Goal: Task Accomplishment & Management: Use online tool/utility

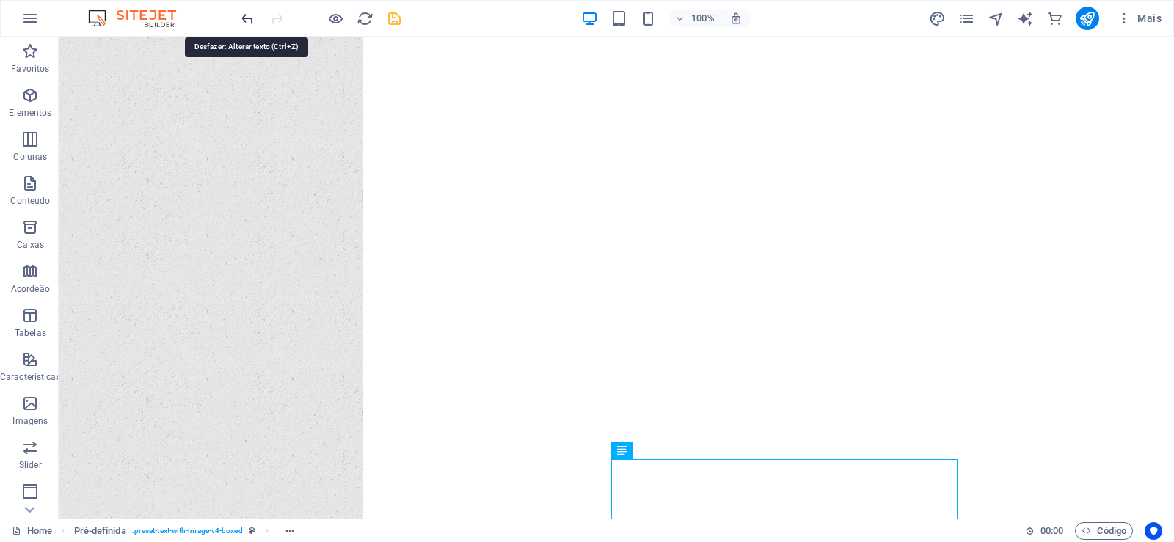
click at [246, 23] on icon "undo" at bounding box center [247, 18] width 17 height 17
click at [244, 26] on icon "undo" at bounding box center [247, 18] width 17 height 17
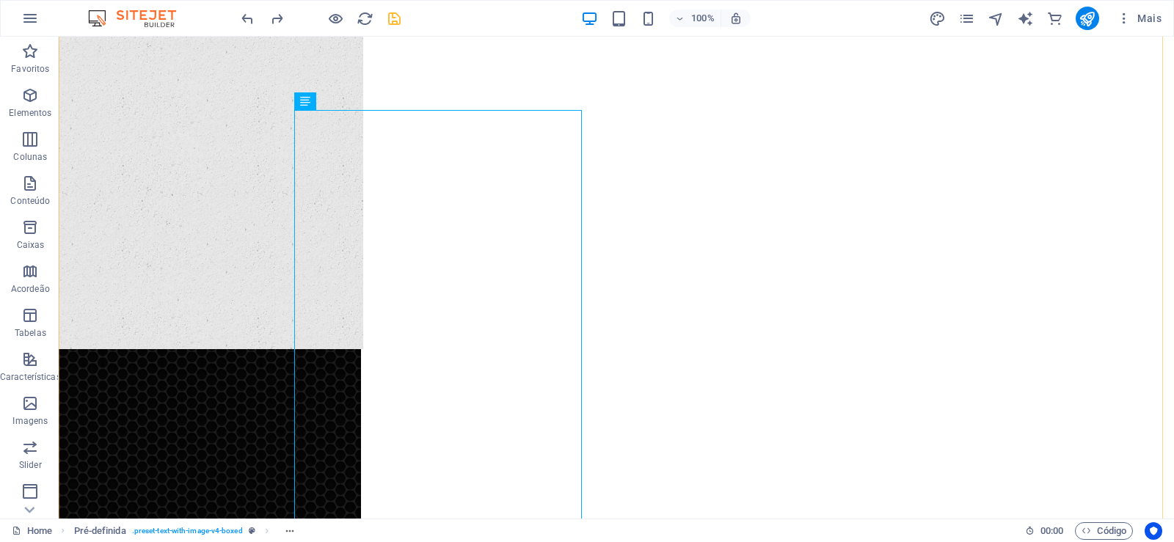
scroll to position [865, 0]
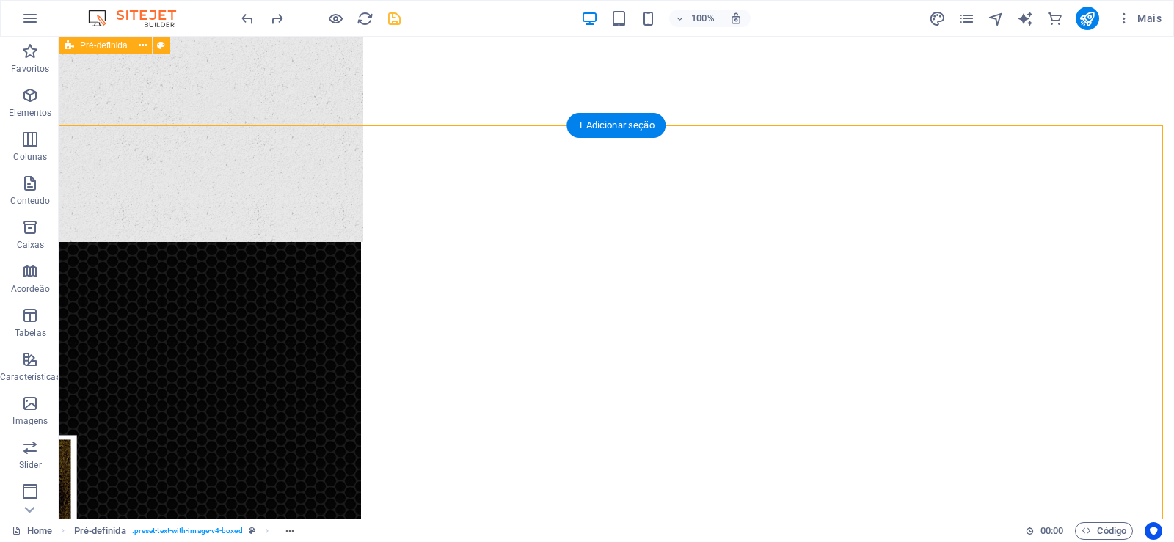
scroll to position [689, 0]
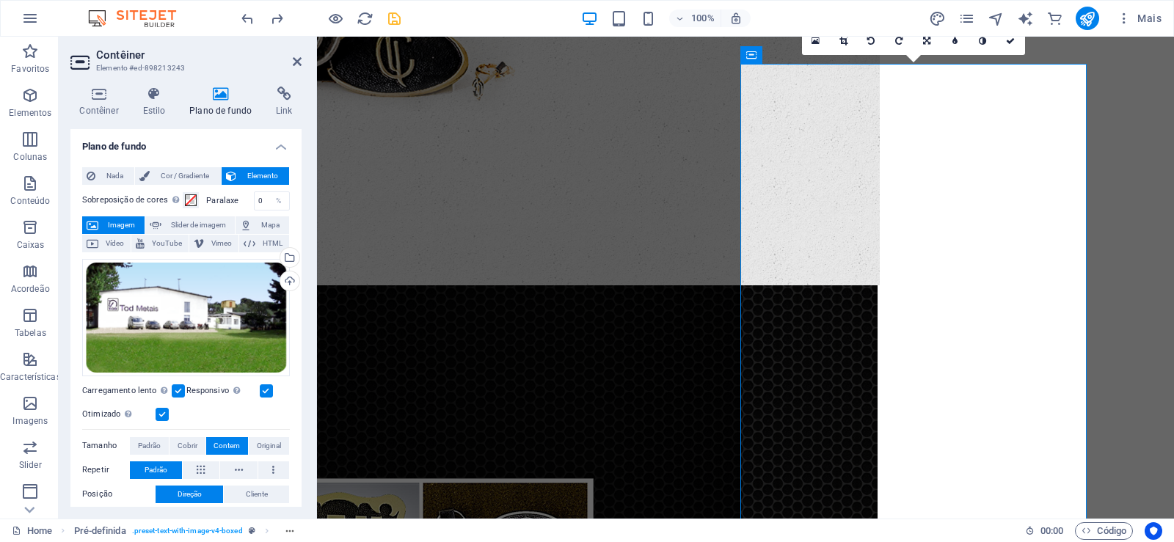
scroll to position [601, 0]
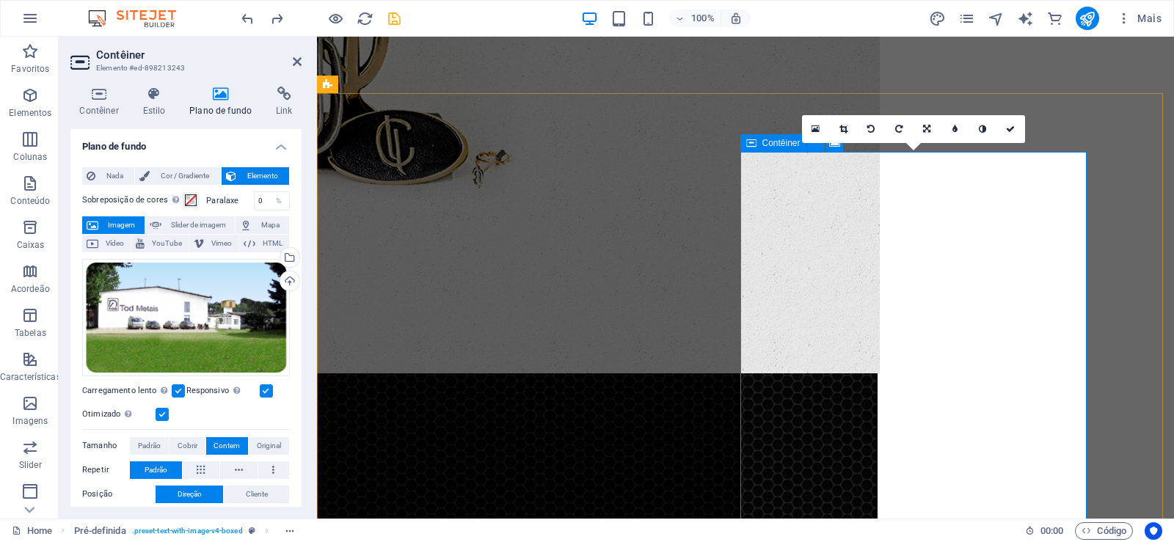
drag, startPoint x: 886, startPoint y: 383, endPoint x: 876, endPoint y: 191, distance: 192.5
click at [109, 176] on span "Nada" at bounding box center [115, 176] width 30 height 18
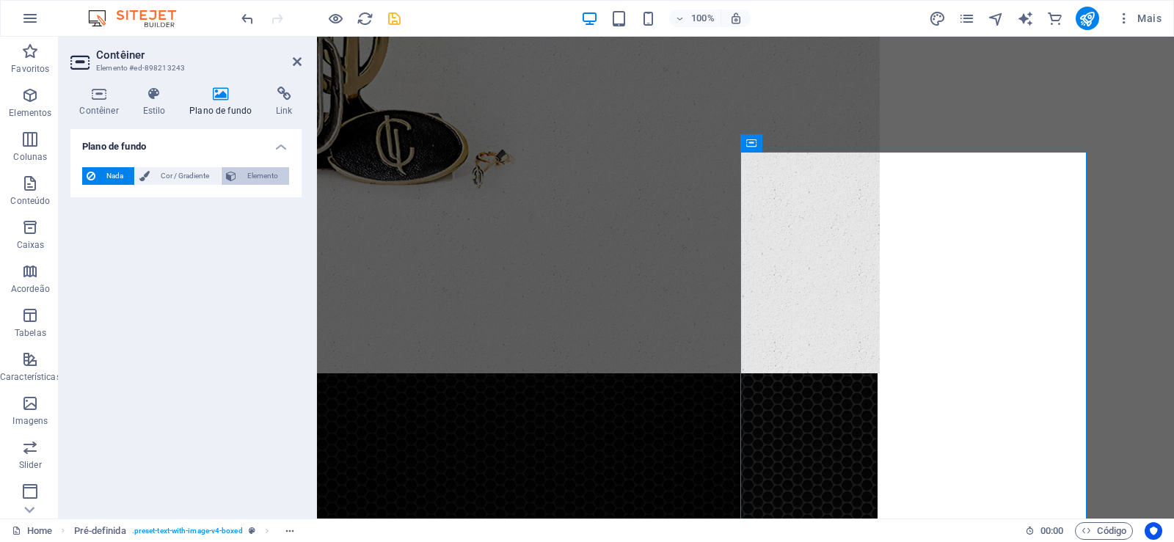
click at [239, 176] on button "Elemento" at bounding box center [256, 176] width 68 height 18
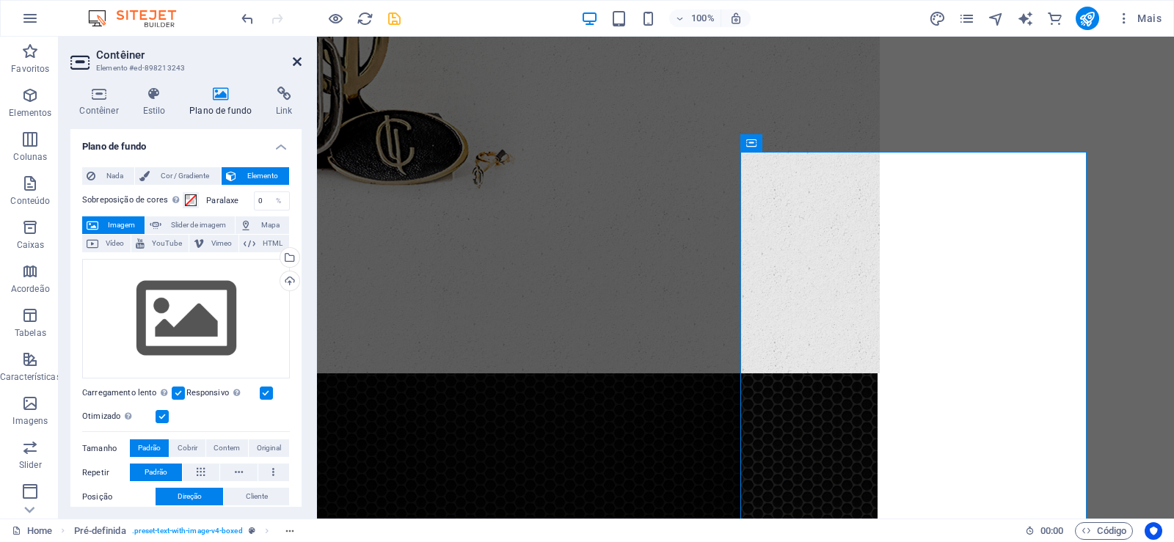
click at [300, 60] on icon at bounding box center [297, 62] width 9 height 12
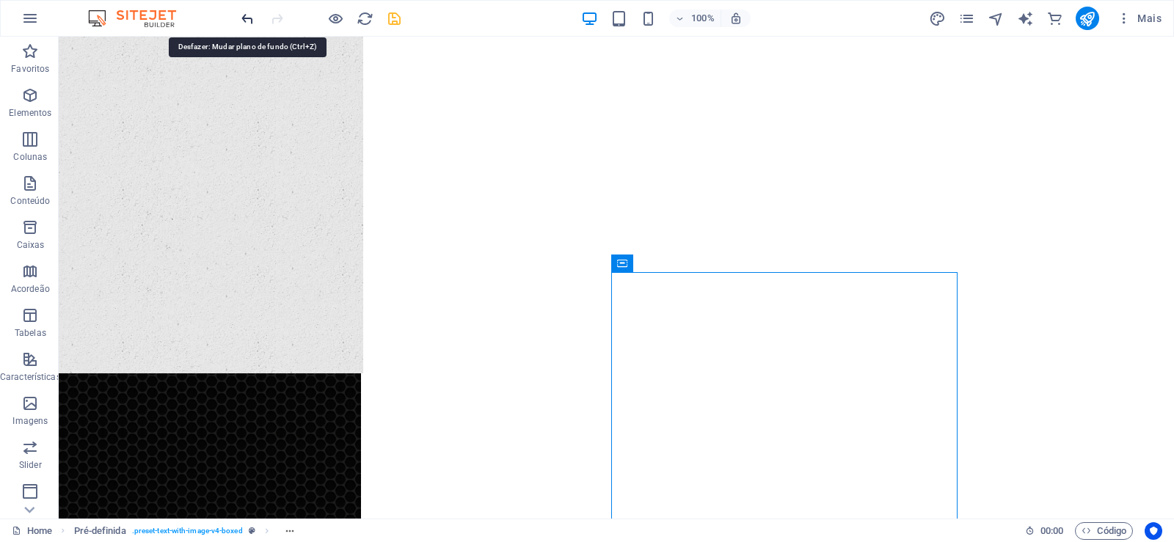
click at [242, 19] on icon "undo" at bounding box center [247, 18] width 17 height 17
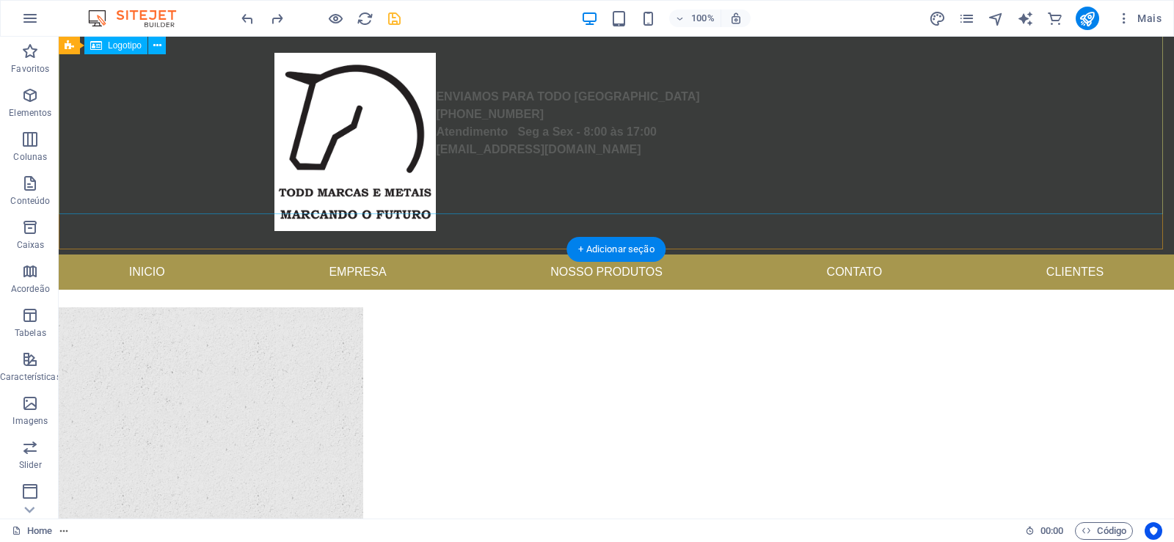
scroll to position [0, 0]
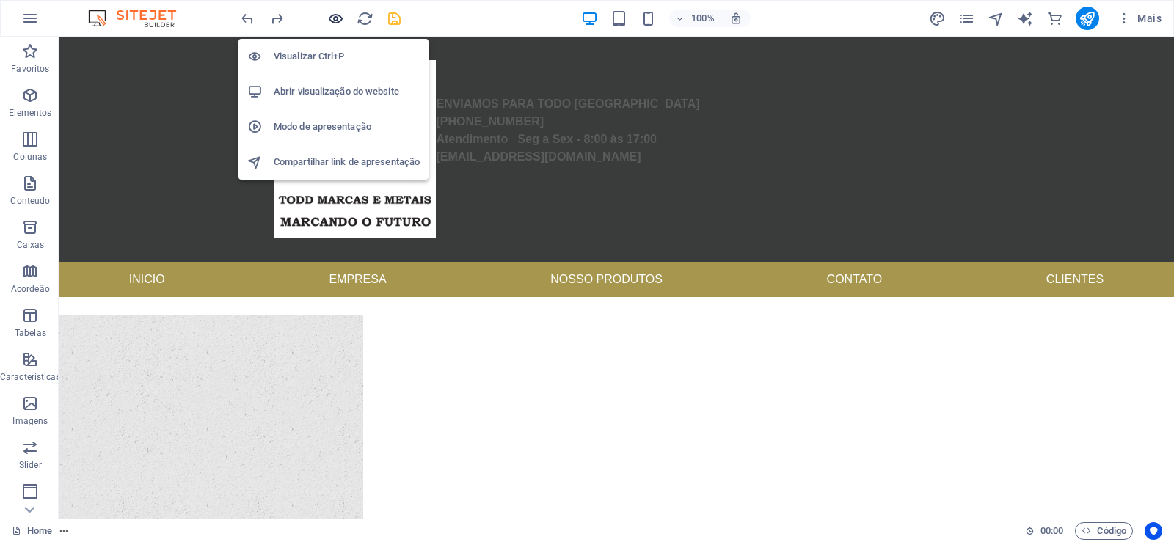
click at [333, 22] on icon "button" at bounding box center [335, 18] width 17 height 17
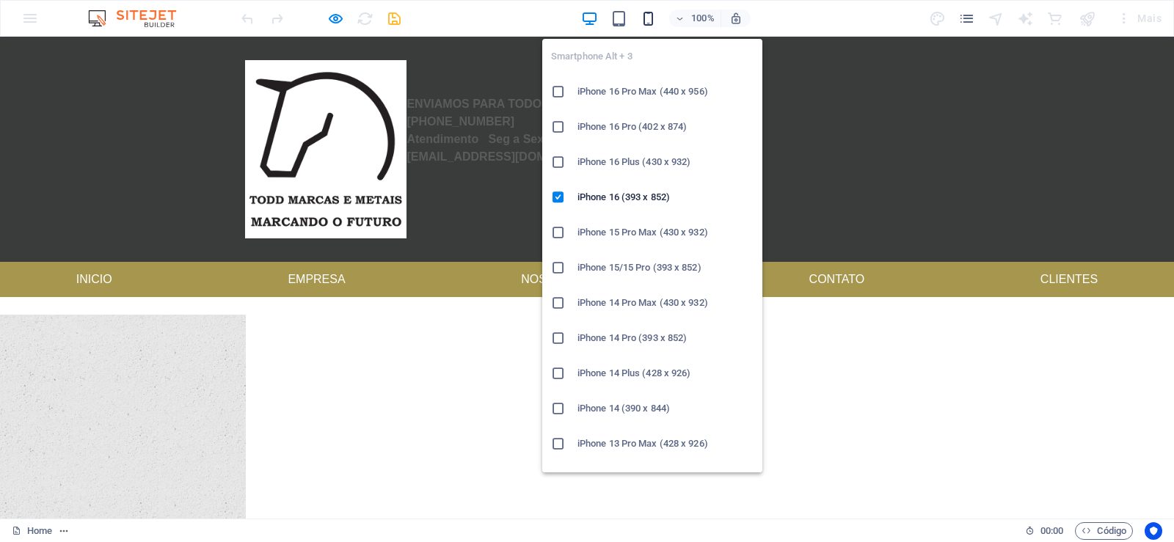
click at [650, 19] on icon "button" at bounding box center [648, 18] width 17 height 17
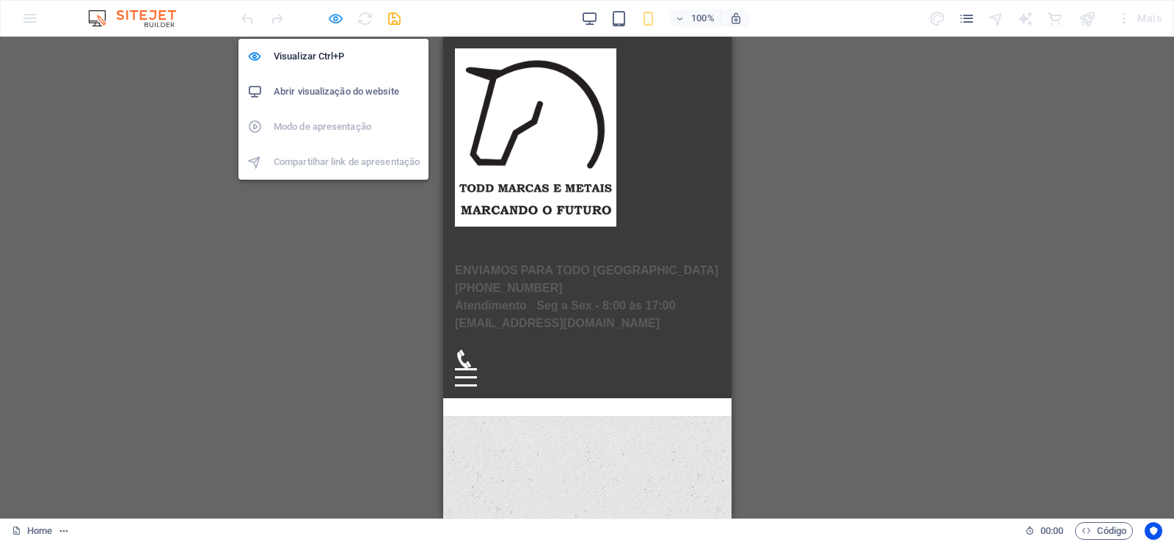
click at [331, 21] on icon "button" at bounding box center [335, 18] width 17 height 17
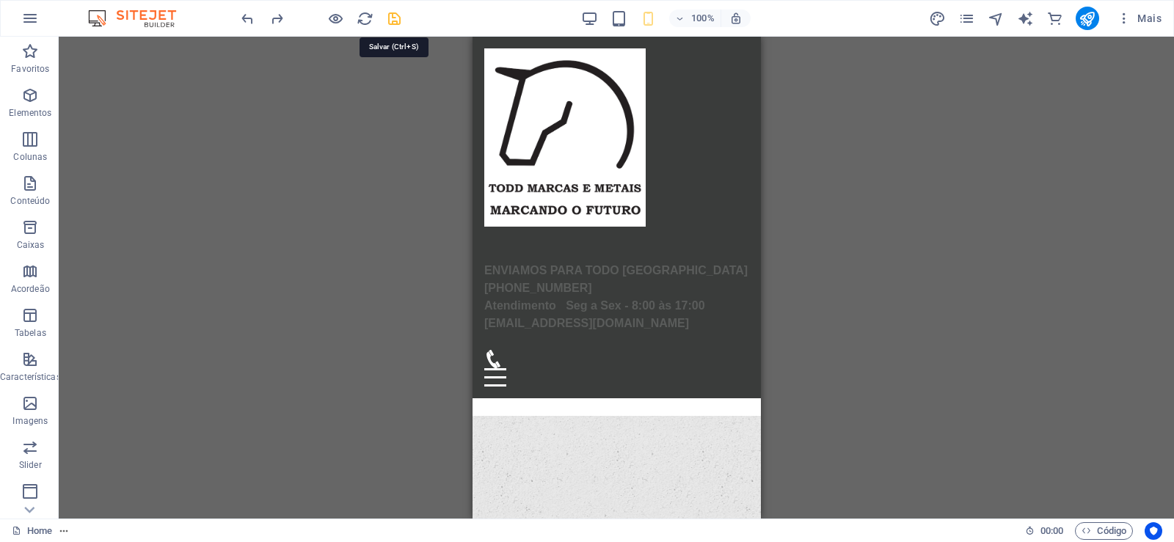
click at [390, 23] on icon "save" at bounding box center [394, 18] width 17 height 17
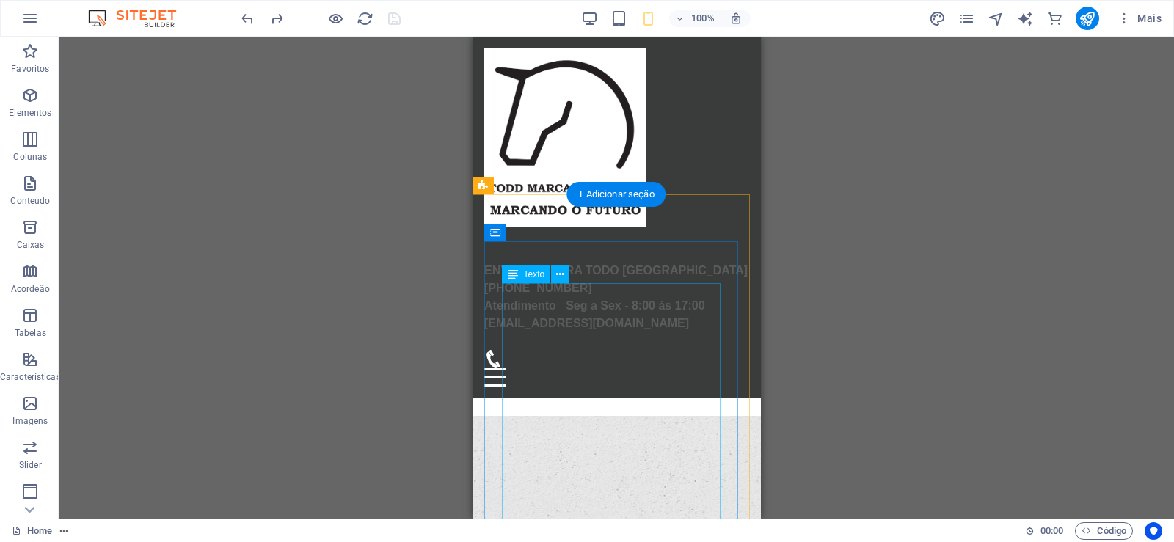
scroll to position [352, 0]
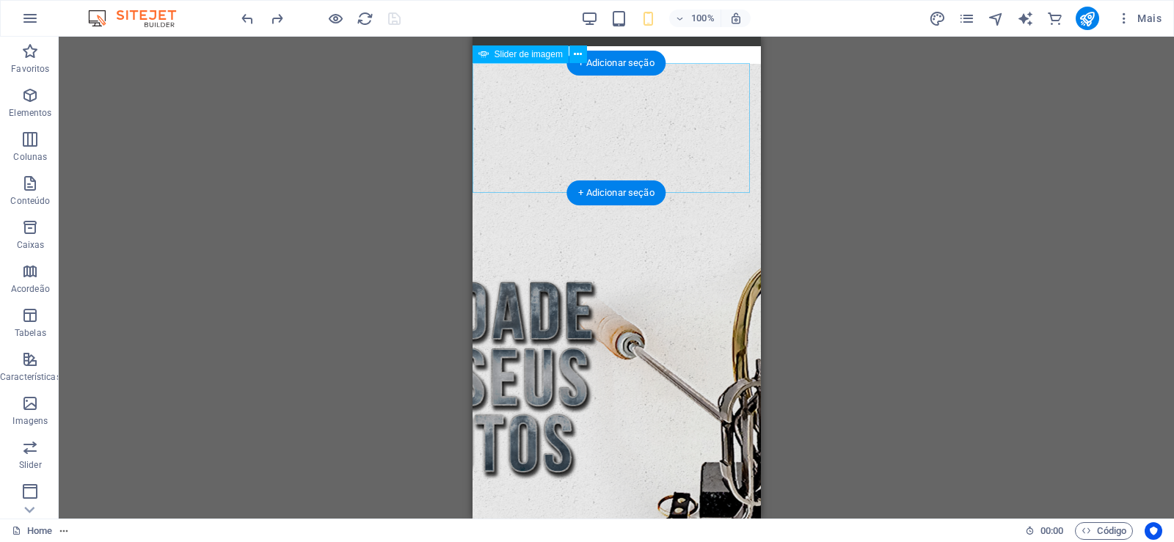
select select "ms"
select select "s"
select select "progressive"
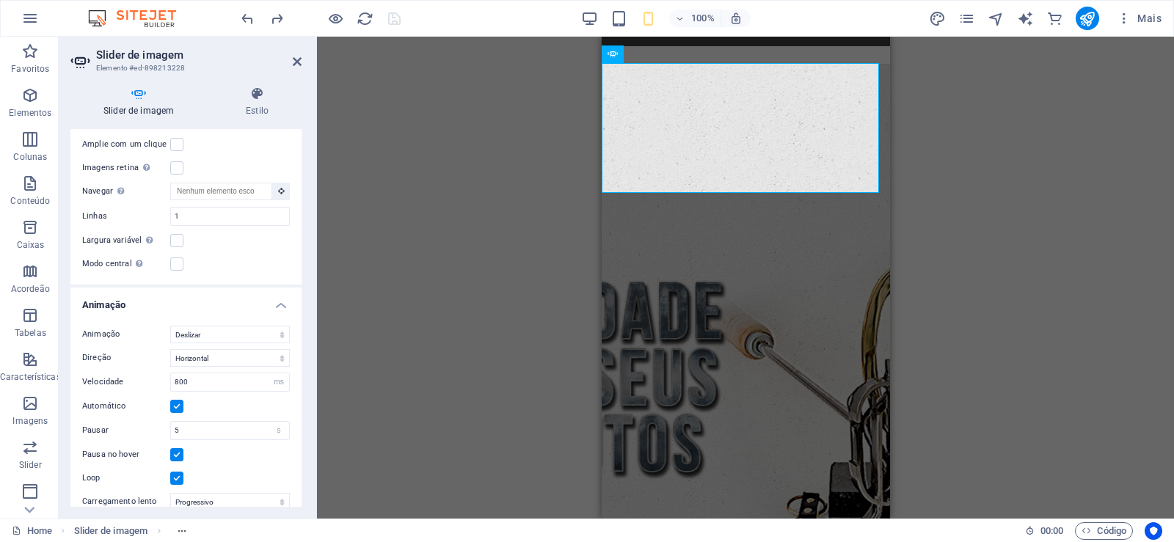
scroll to position [475, 0]
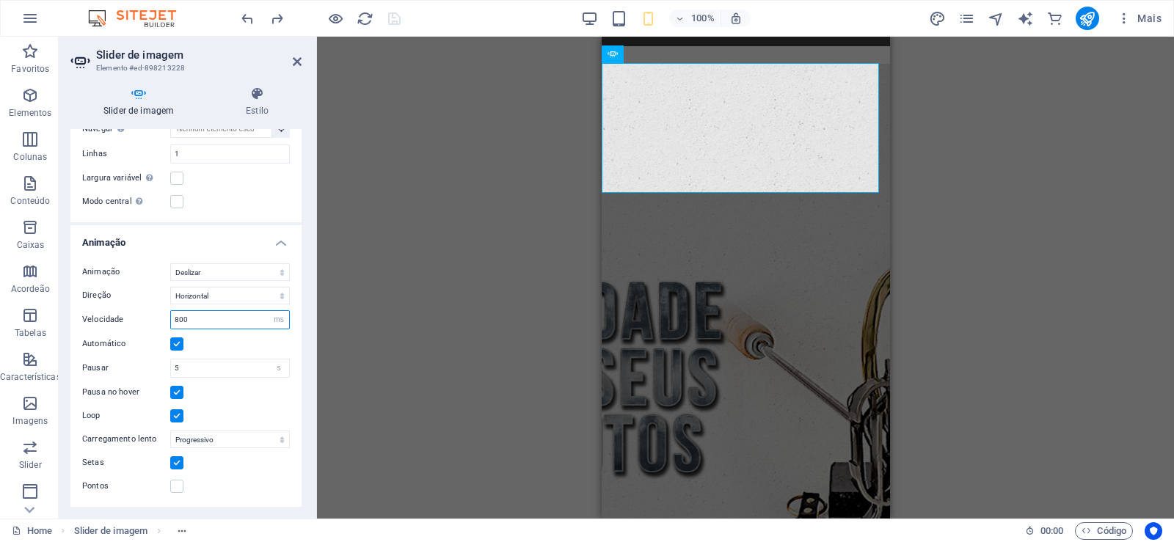
click at [216, 319] on input "800" at bounding box center [230, 320] width 118 height 18
click at [178, 320] on input "800" at bounding box center [230, 320] width 118 height 18
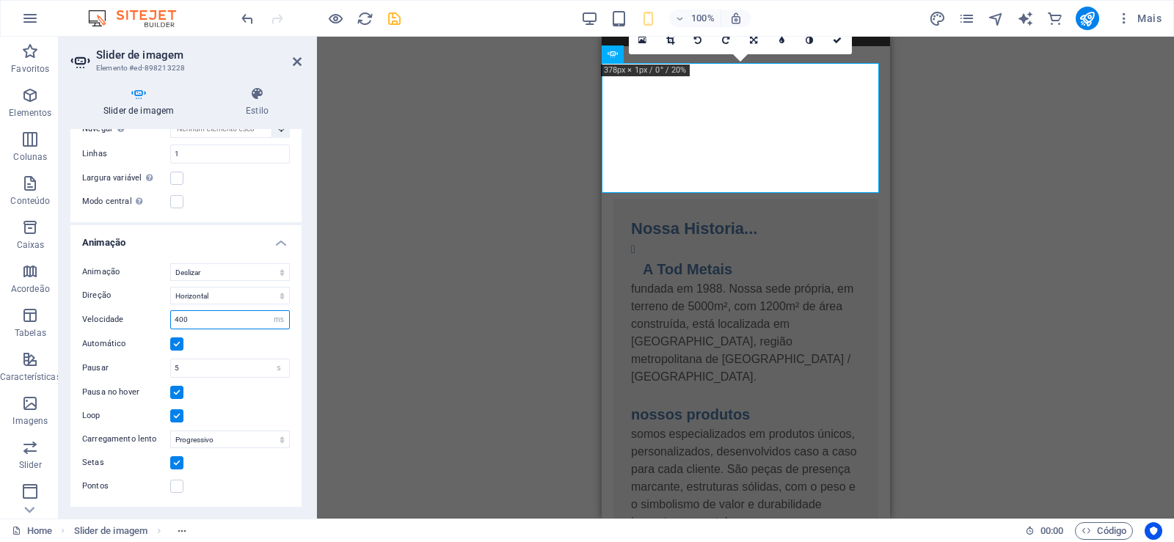
type input "400"
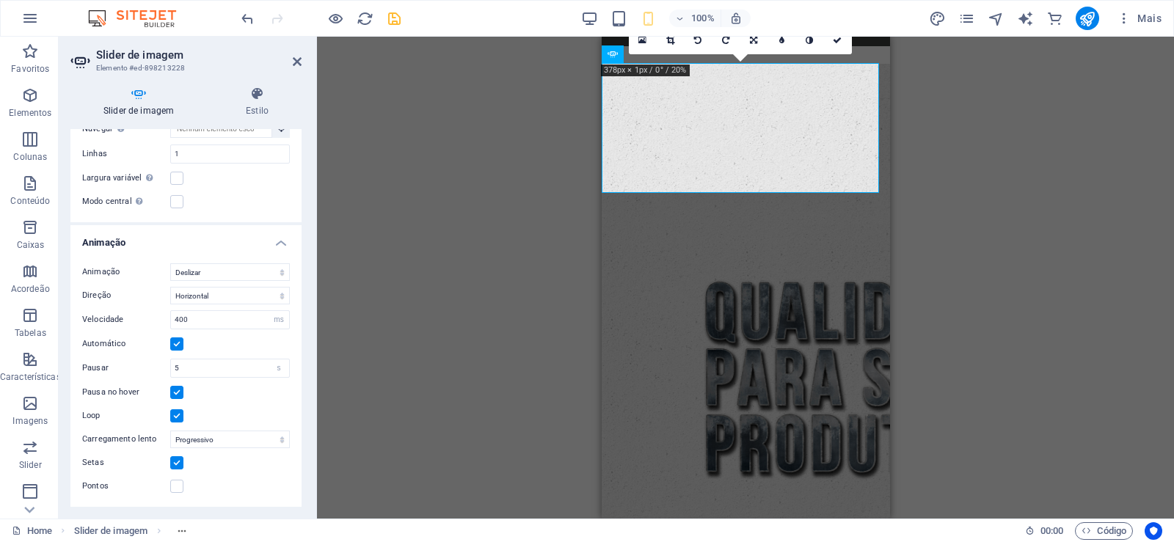
click at [305, 320] on div "Slider de imagem Estilo Slider de imagem Arraste os arquivos aqui, clique para …" at bounding box center [186, 297] width 255 height 444
select select "fade"
click at [170, 281] on select "Deslizar Dissipar" at bounding box center [230, 272] width 120 height 18
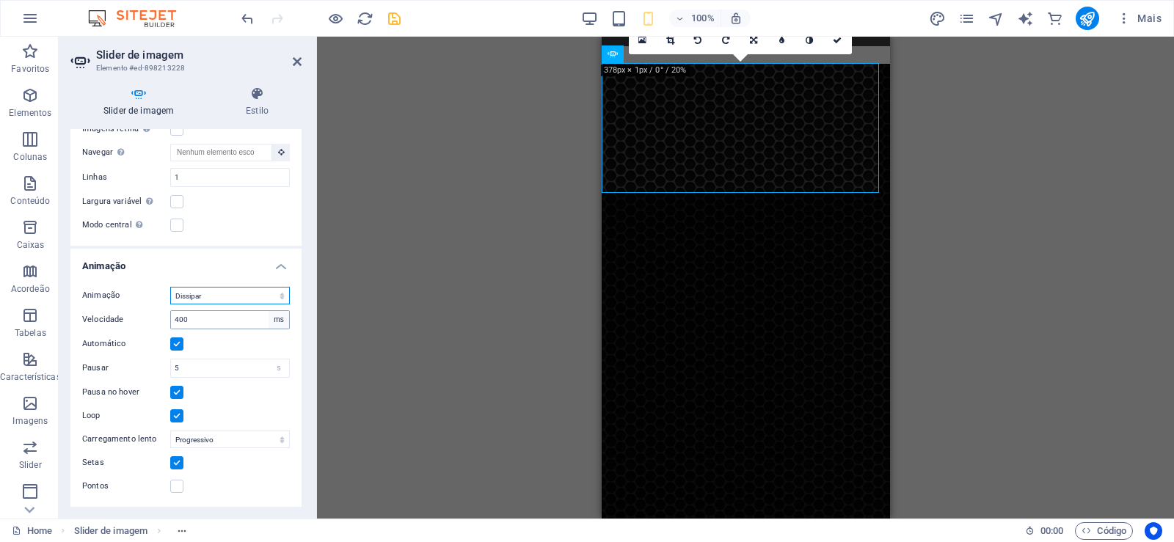
scroll to position [451, 0]
drag, startPoint x: 295, startPoint y: 60, endPoint x: 372, endPoint y: 156, distance: 122.6
click at [294, 62] on icon at bounding box center [297, 62] width 9 height 12
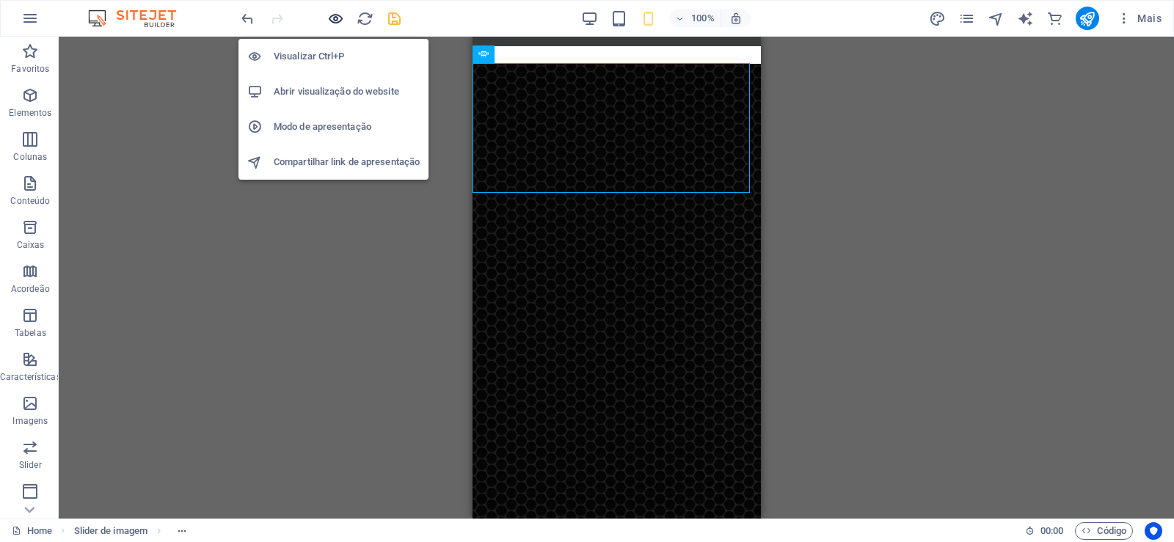
click at [335, 18] on icon "button" at bounding box center [335, 18] width 17 height 17
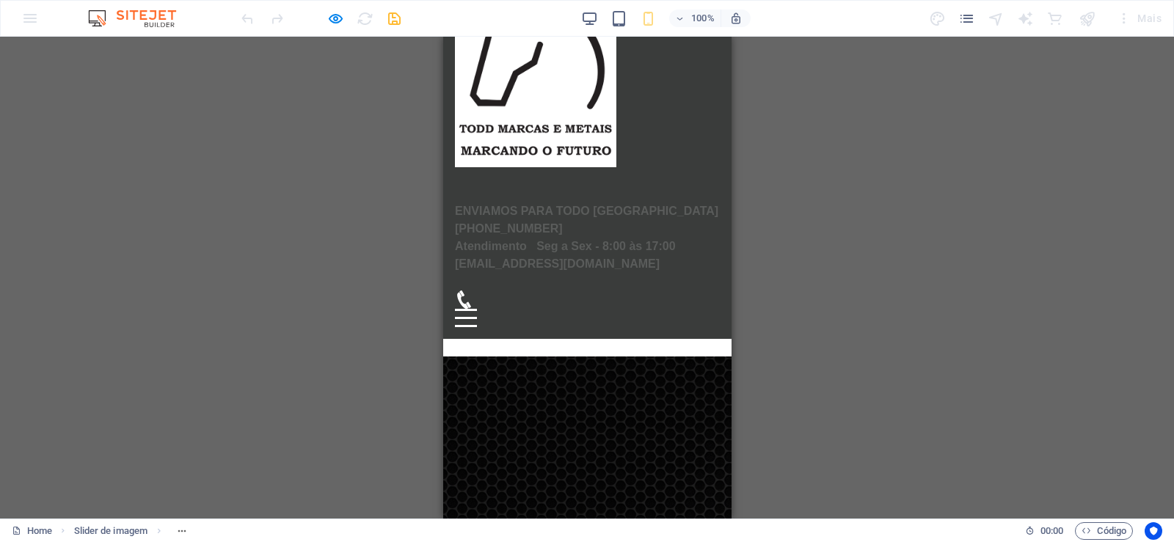
scroll to position [88, 0]
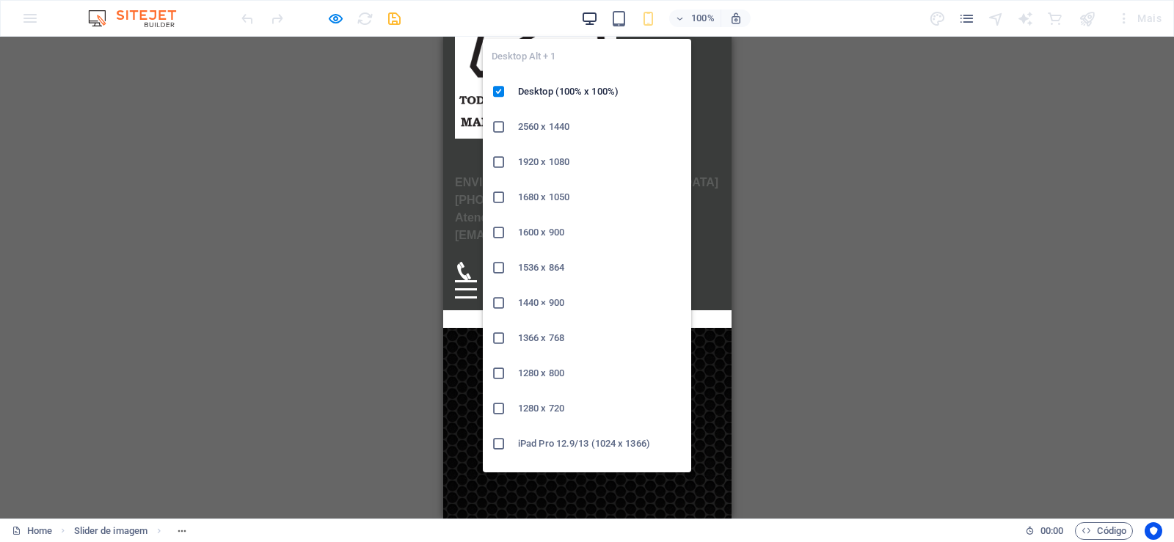
click at [587, 23] on icon "button" at bounding box center [589, 18] width 17 height 17
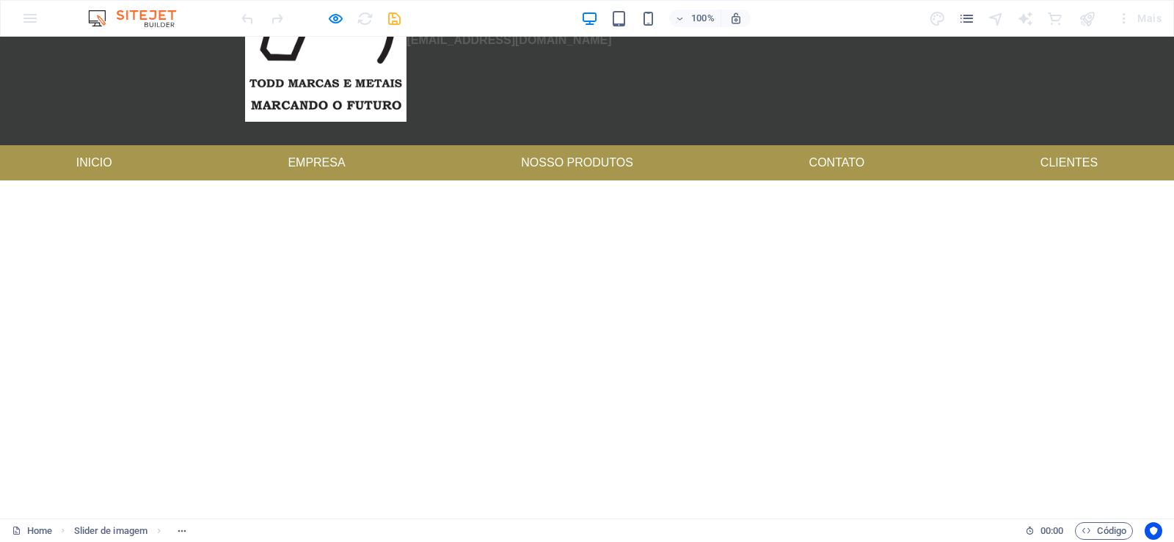
scroll to position [176, 0]
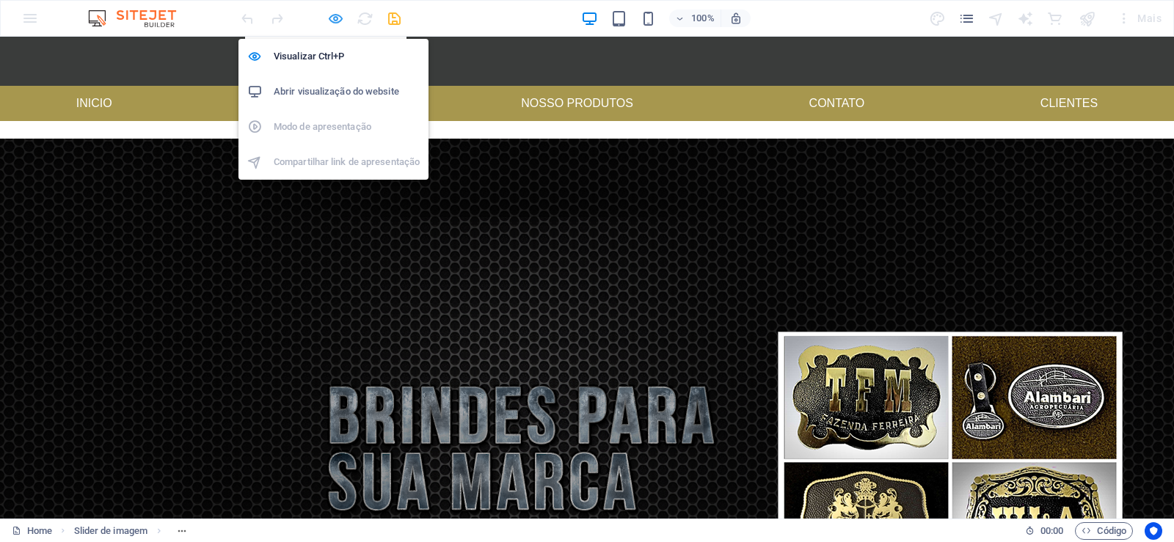
click at [332, 25] on icon "button" at bounding box center [335, 18] width 17 height 17
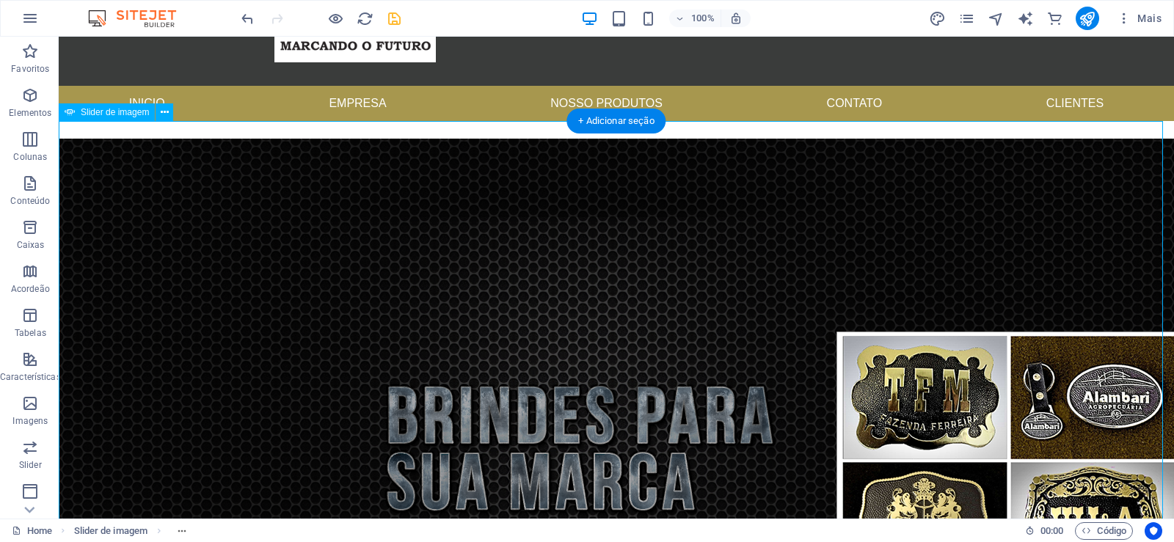
click at [541, 331] on img "1/2" at bounding box center [762, 468] width 1407 height 659
select select "fade"
select select "ms"
select select "s"
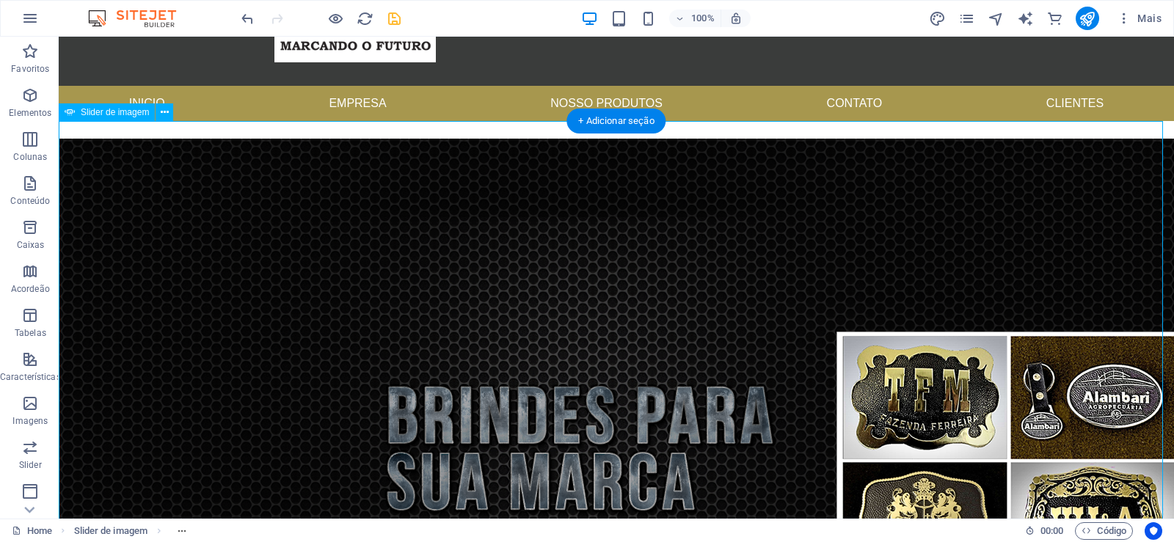
select select "progressive"
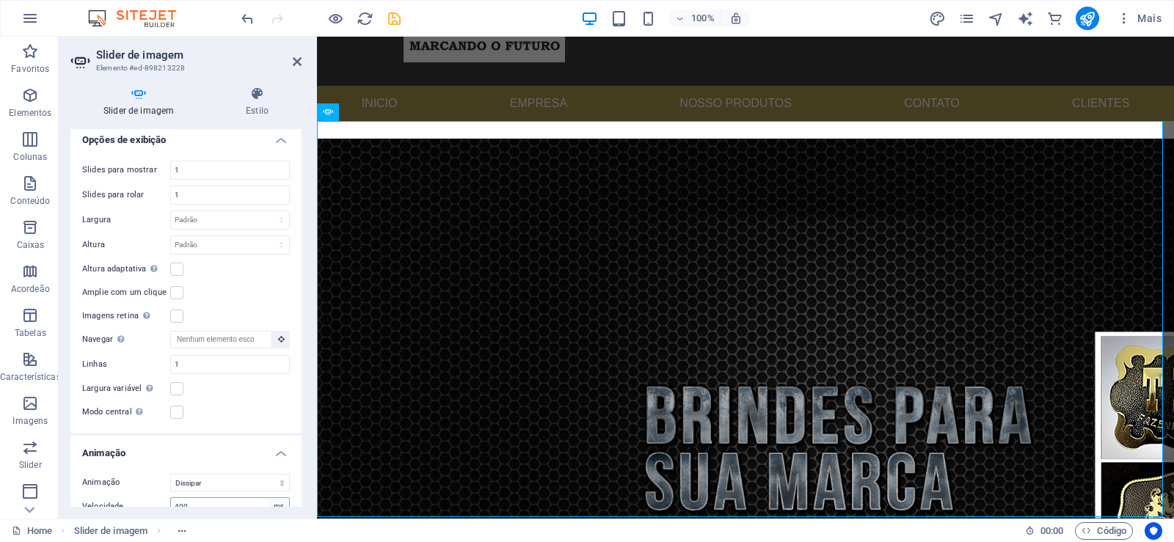
scroll to position [352, 0]
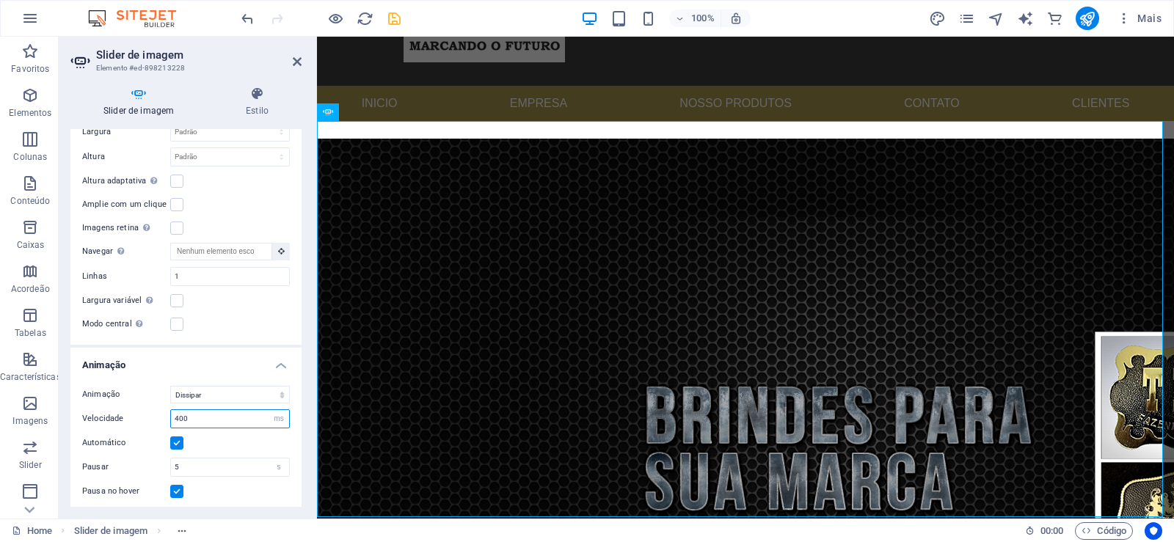
click at [180, 418] on input "400" at bounding box center [230, 419] width 118 height 18
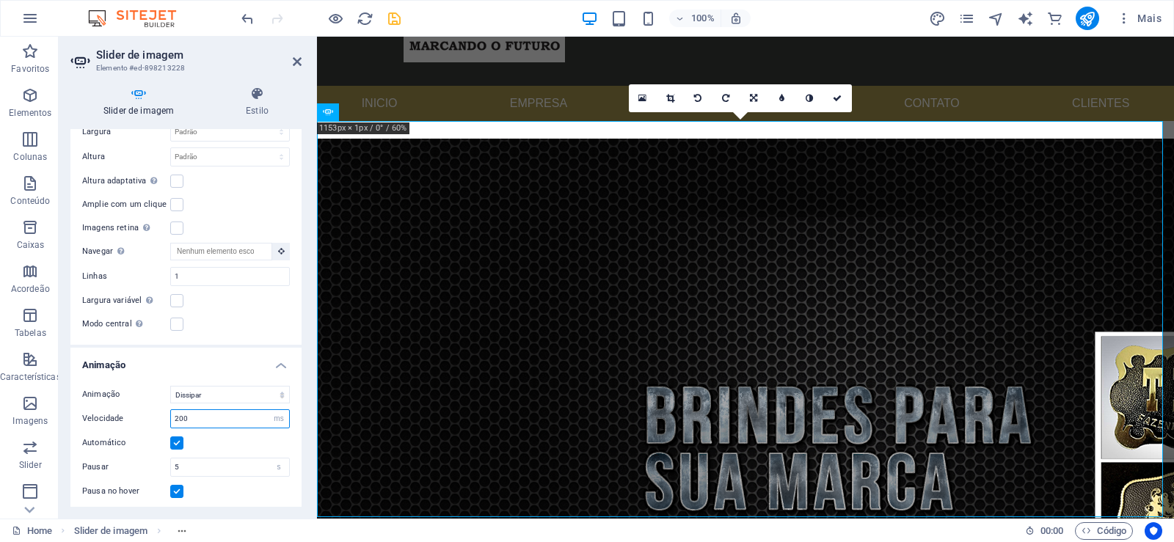
type input "200"
click at [310, 364] on div "Slider de imagem Estilo Slider de imagem Arraste os arquivos aqui, clique para …" at bounding box center [186, 297] width 255 height 444
click at [299, 54] on h2 "Slider de imagem" at bounding box center [198, 54] width 205 height 13
click at [291, 67] on header "Slider de imagem Elemento #ed-898213228" at bounding box center [185, 56] width 231 height 38
drag, startPoint x: 295, startPoint y: 58, endPoint x: 465, endPoint y: 79, distance: 171.5
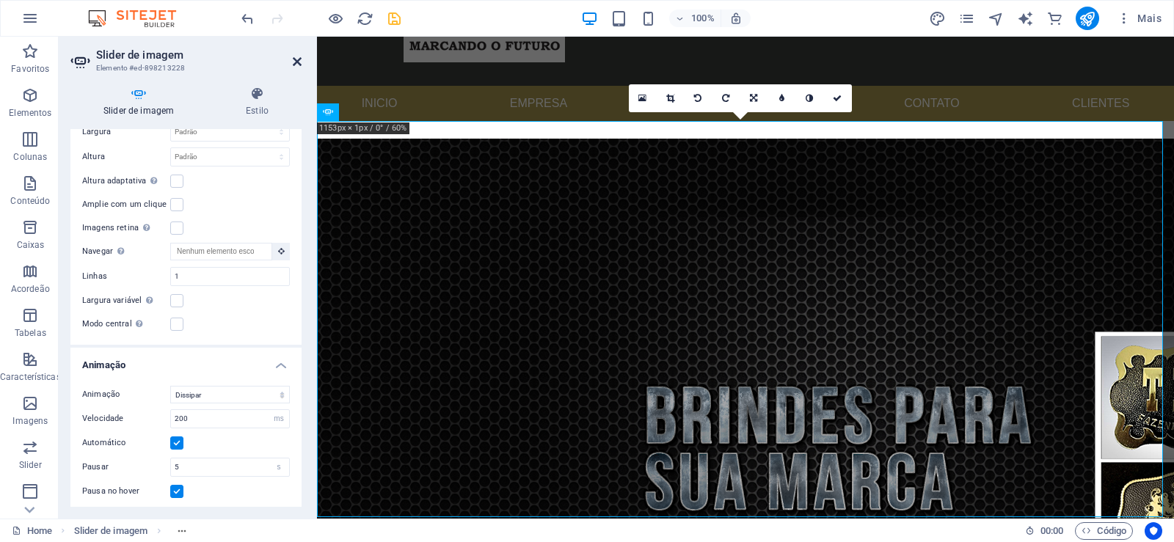
click at [295, 58] on icon at bounding box center [297, 62] width 9 height 12
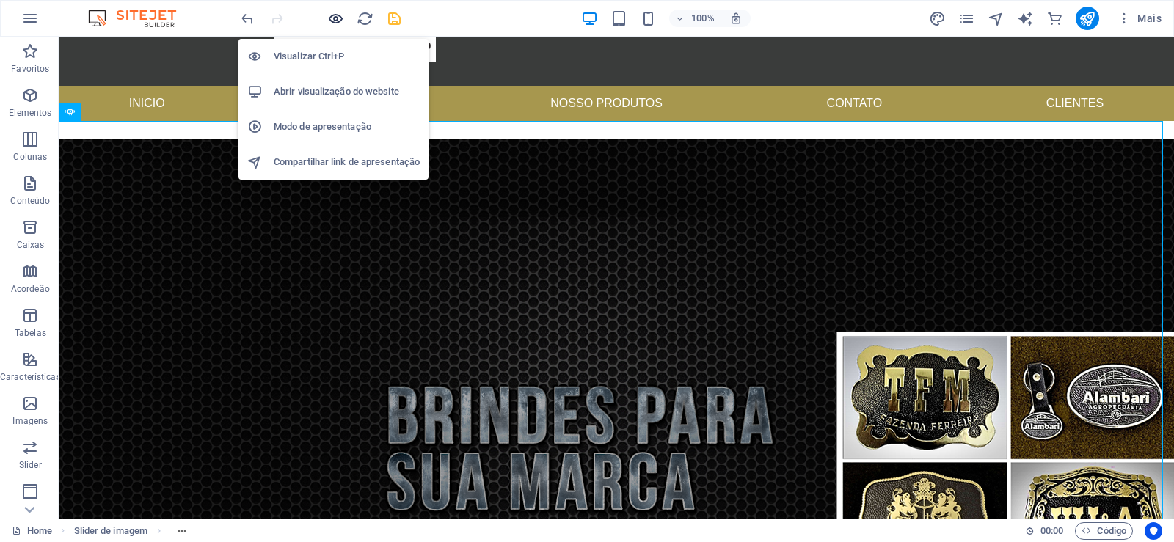
click at [336, 14] on icon "button" at bounding box center [335, 18] width 17 height 17
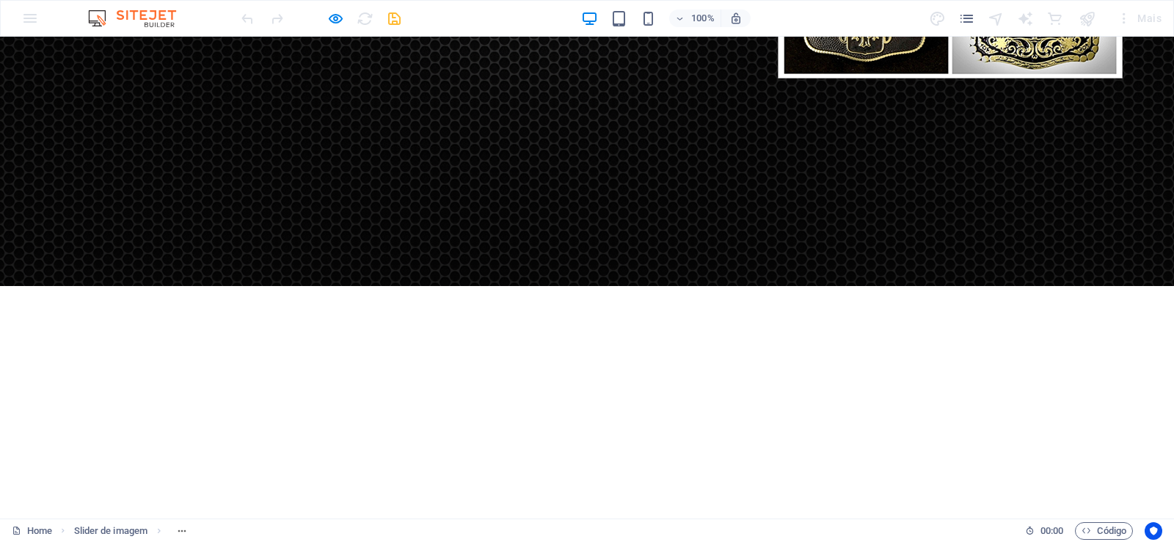
scroll to position [616, 0]
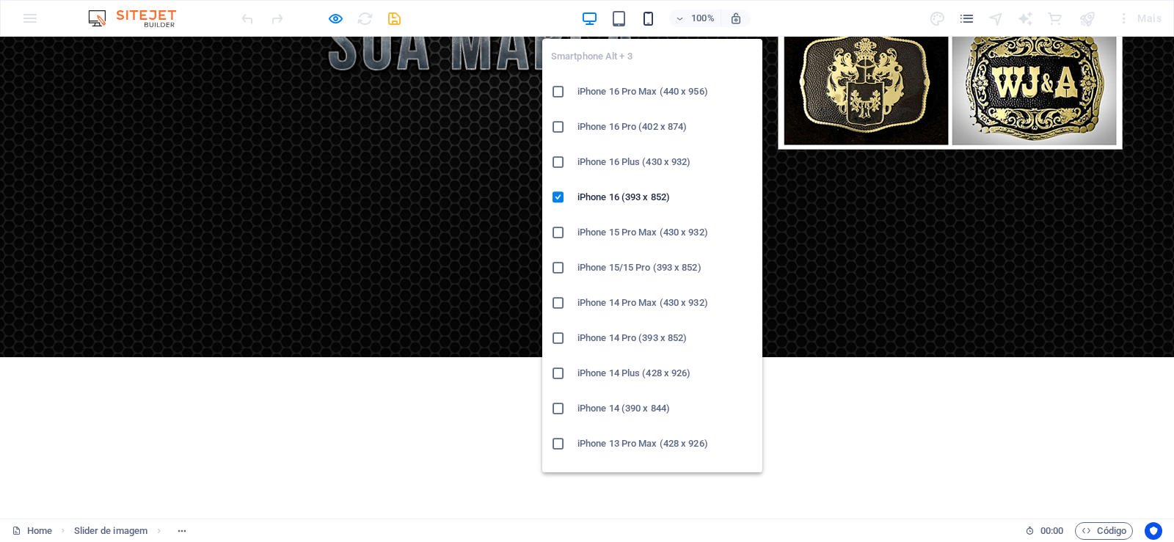
click at [650, 17] on icon "button" at bounding box center [648, 18] width 17 height 17
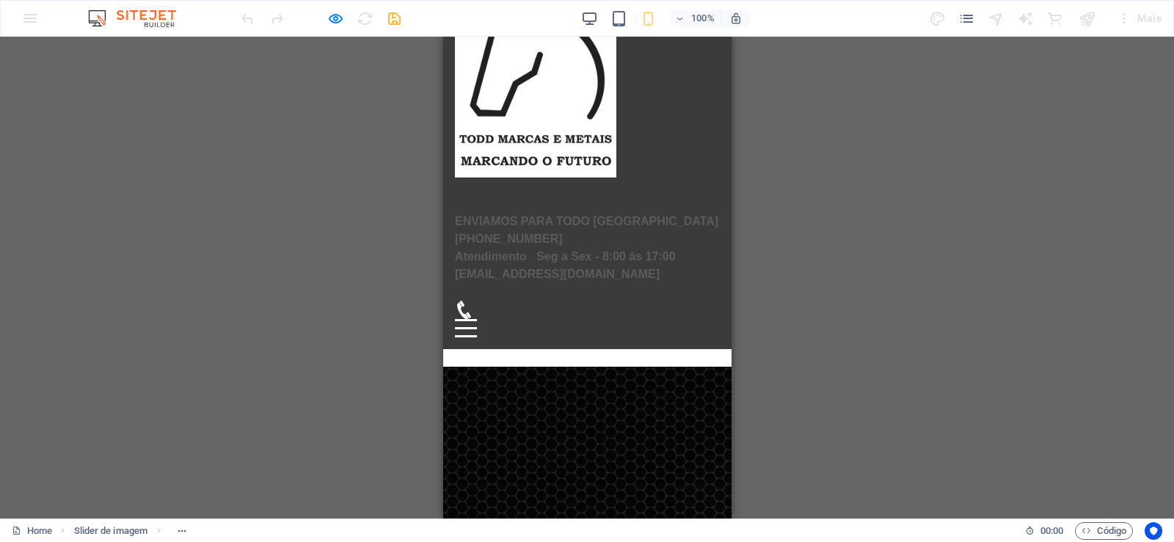
scroll to position [88, 0]
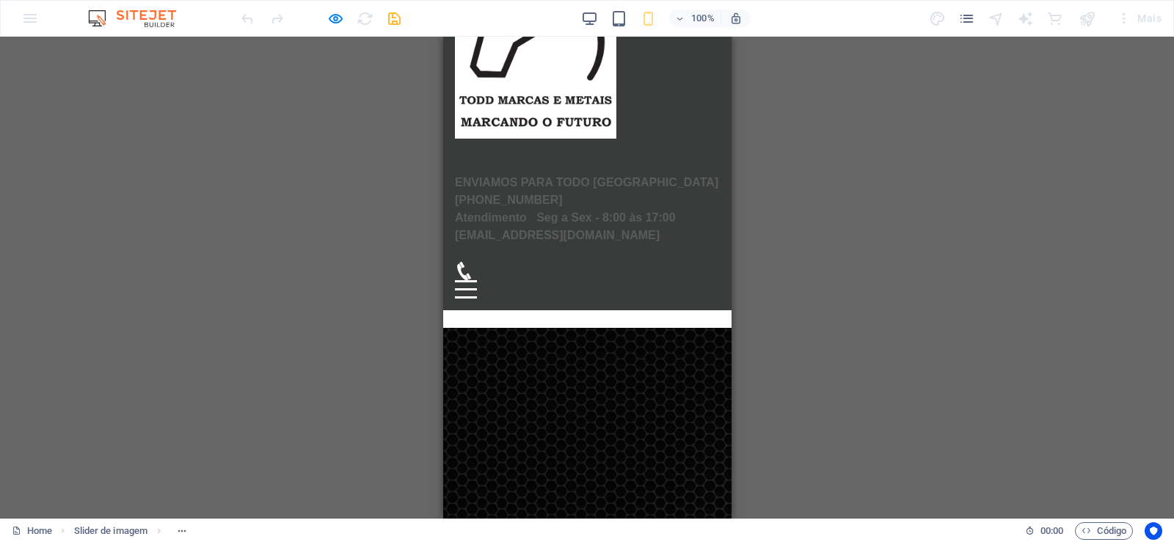
click at [197, 332] on div "Arraste e solte um arquivo para adicioná-lo H2 Pré-definida Contêiner Barra do …" at bounding box center [587, 278] width 1174 height 482
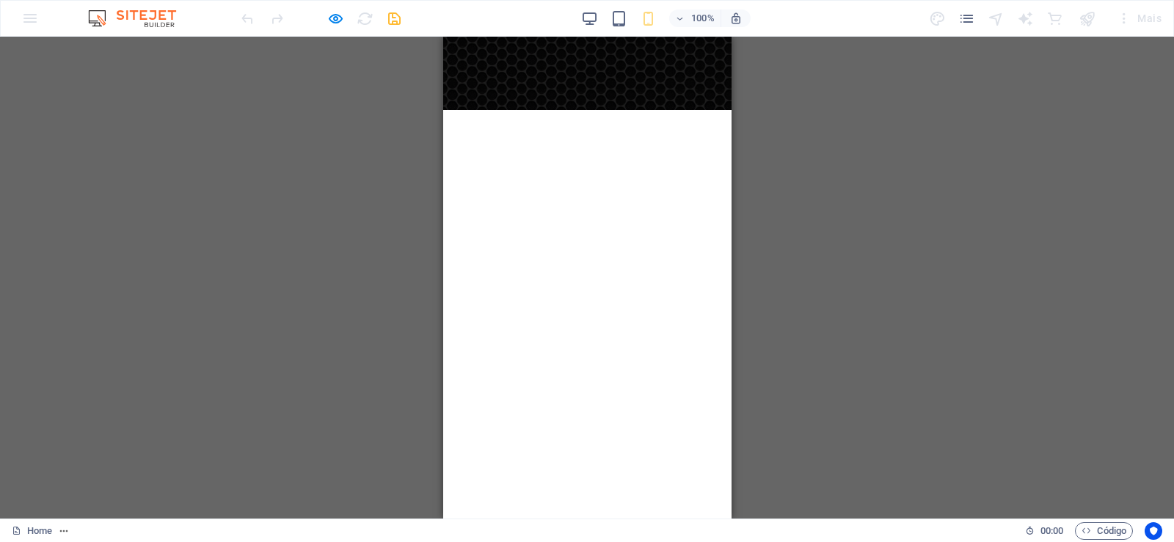
scroll to position [969, 0]
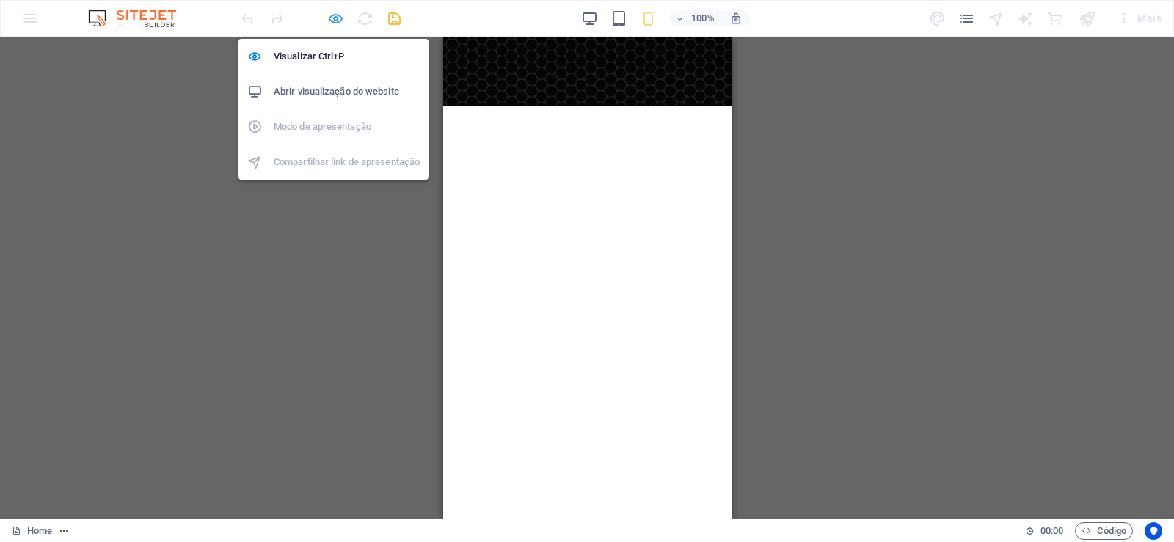
click at [328, 16] on icon "button" at bounding box center [335, 18] width 17 height 17
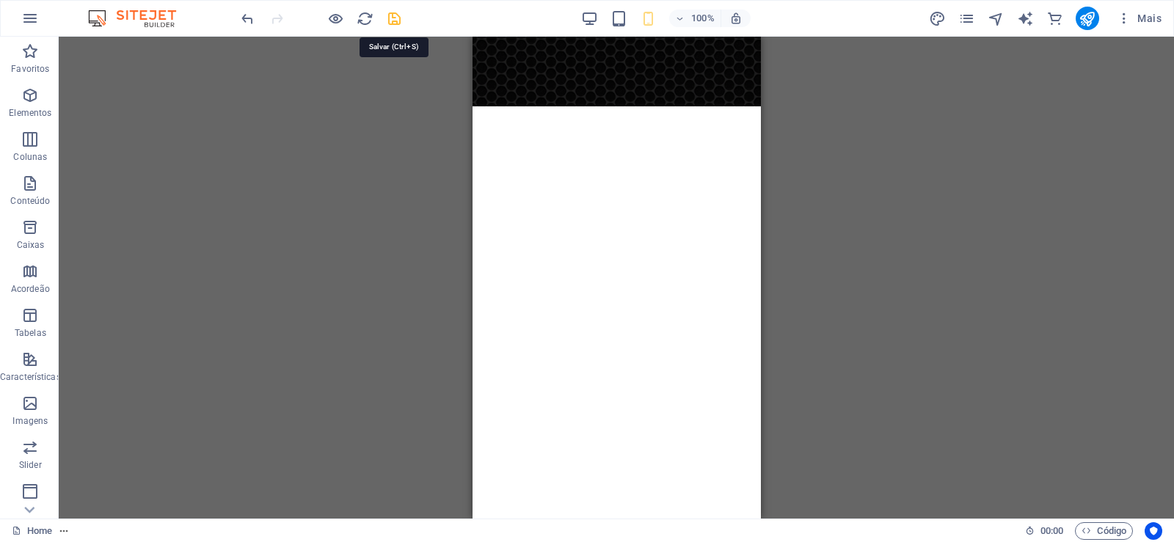
click at [391, 17] on icon "save" at bounding box center [394, 18] width 17 height 17
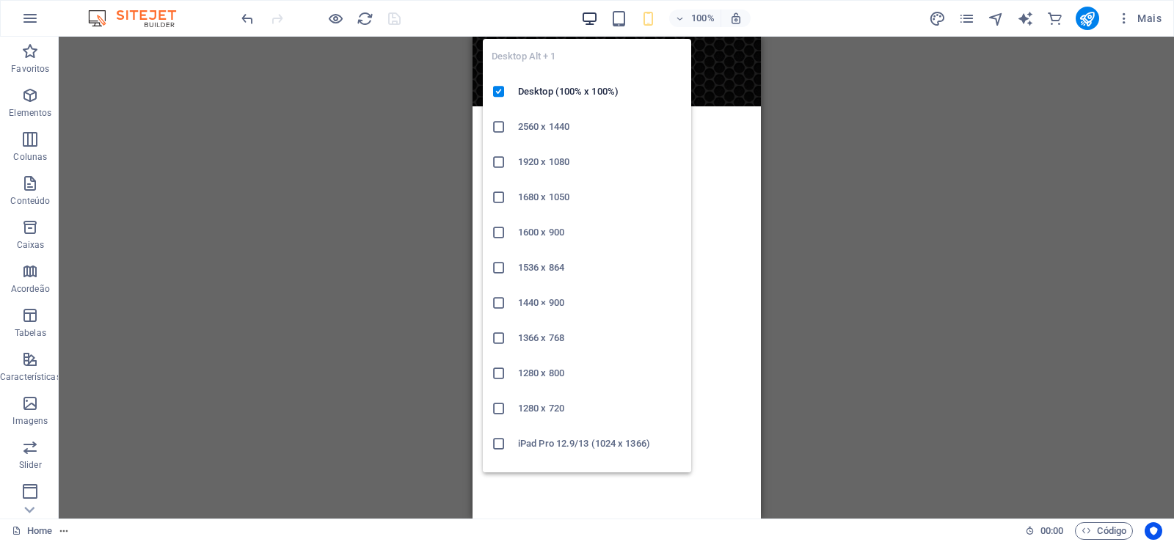
click at [592, 21] on icon "button" at bounding box center [589, 18] width 17 height 17
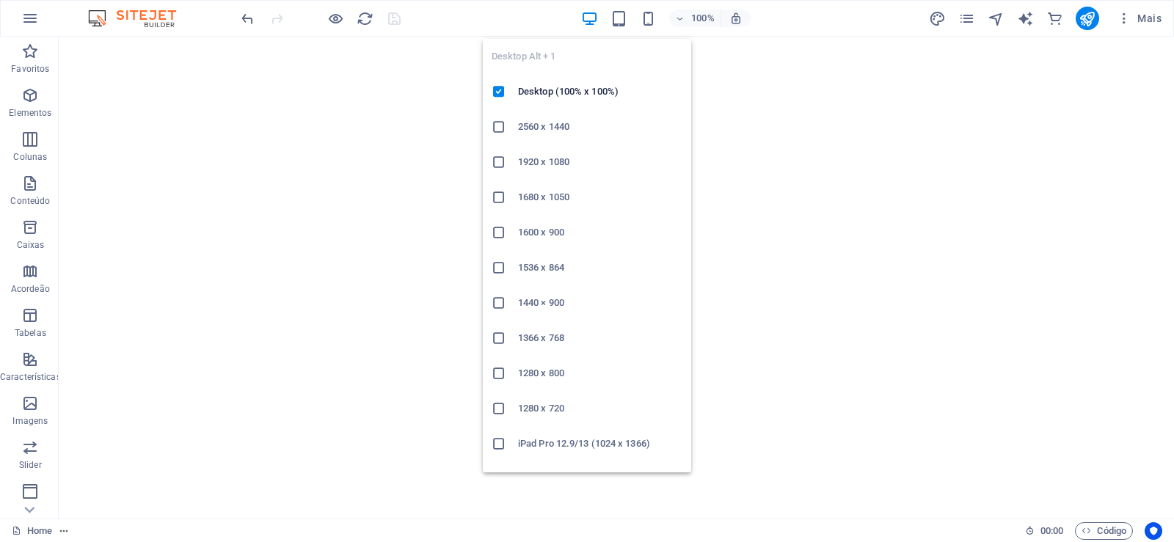
scroll to position [1349, 0]
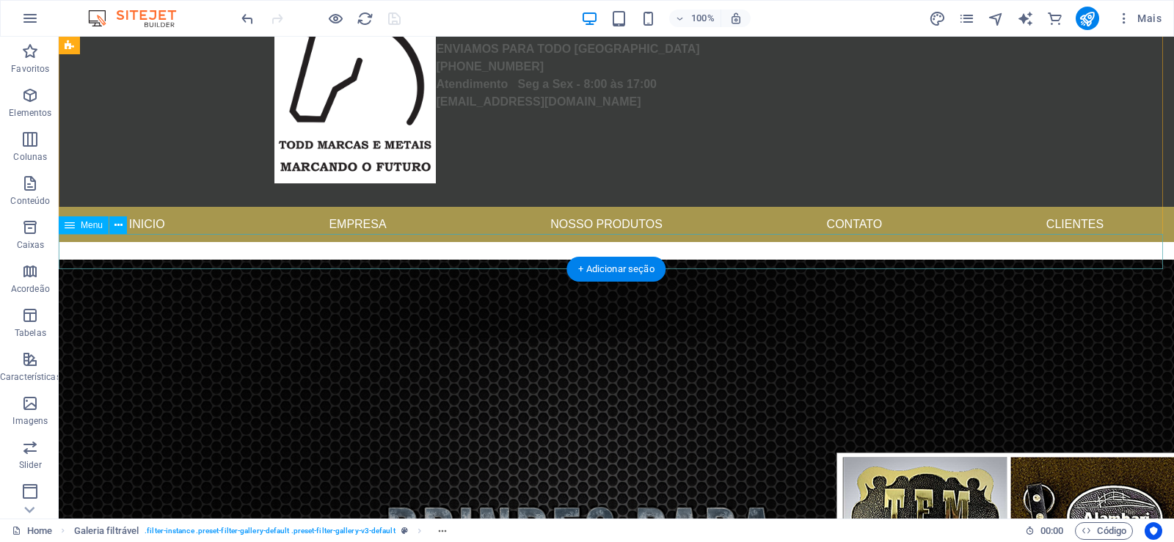
scroll to position [28, 0]
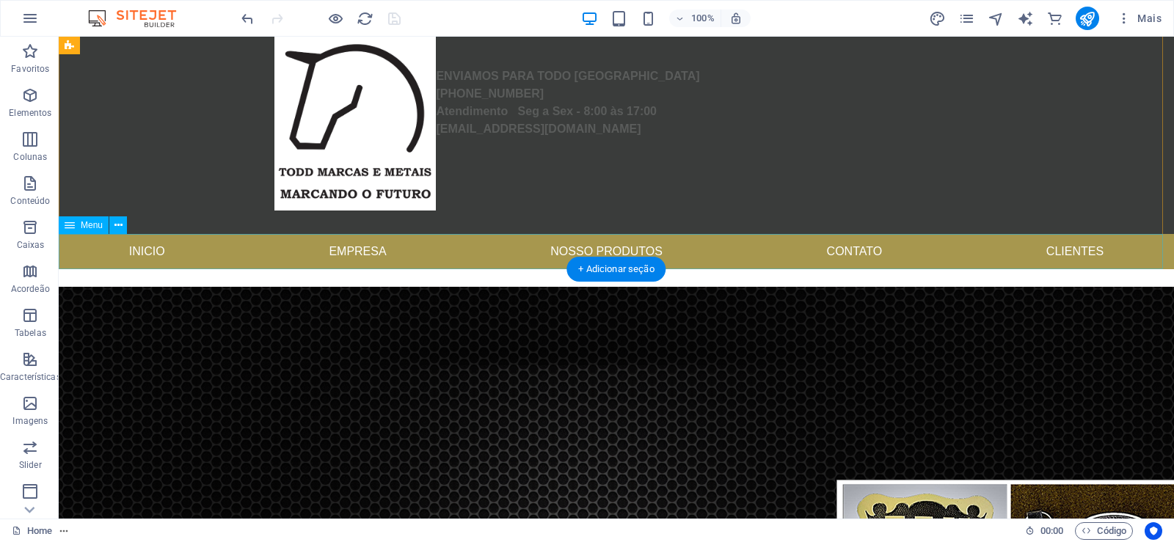
click at [633, 252] on nav "Inicio Empresa Nosso produtos Contato Clientes" at bounding box center [616, 251] width 1115 height 35
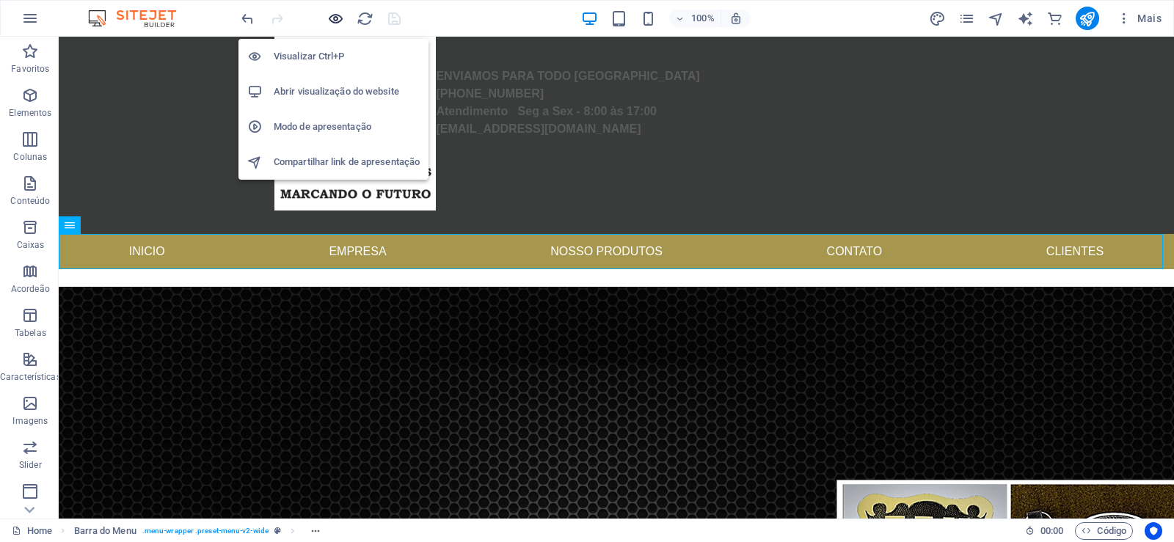
click at [341, 17] on icon "button" at bounding box center [335, 18] width 17 height 17
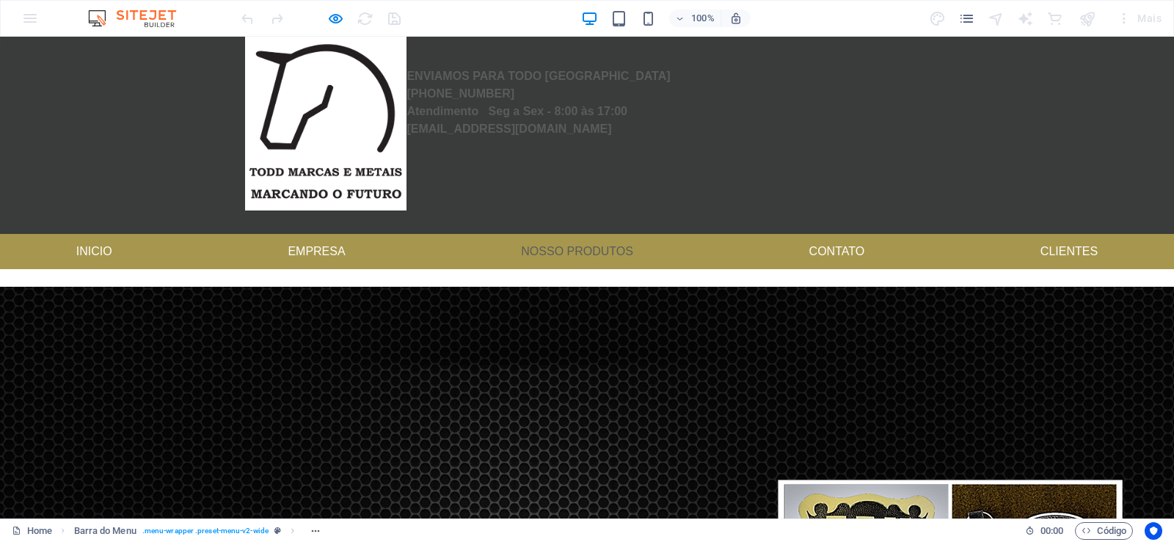
click at [557, 254] on link "Nosso produtos" at bounding box center [577, 251] width 136 height 35
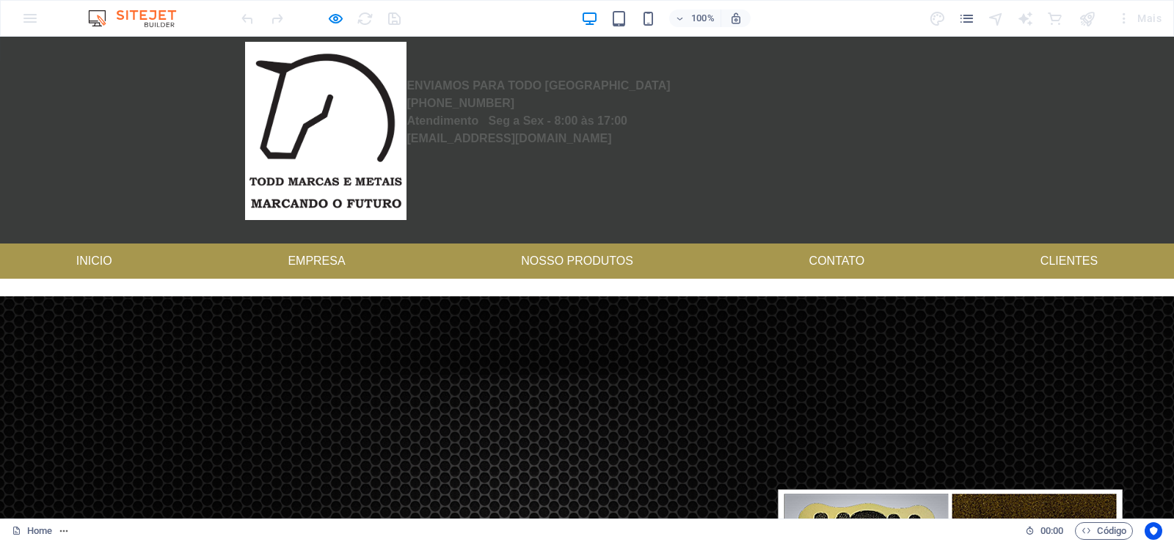
scroll to position [0, 0]
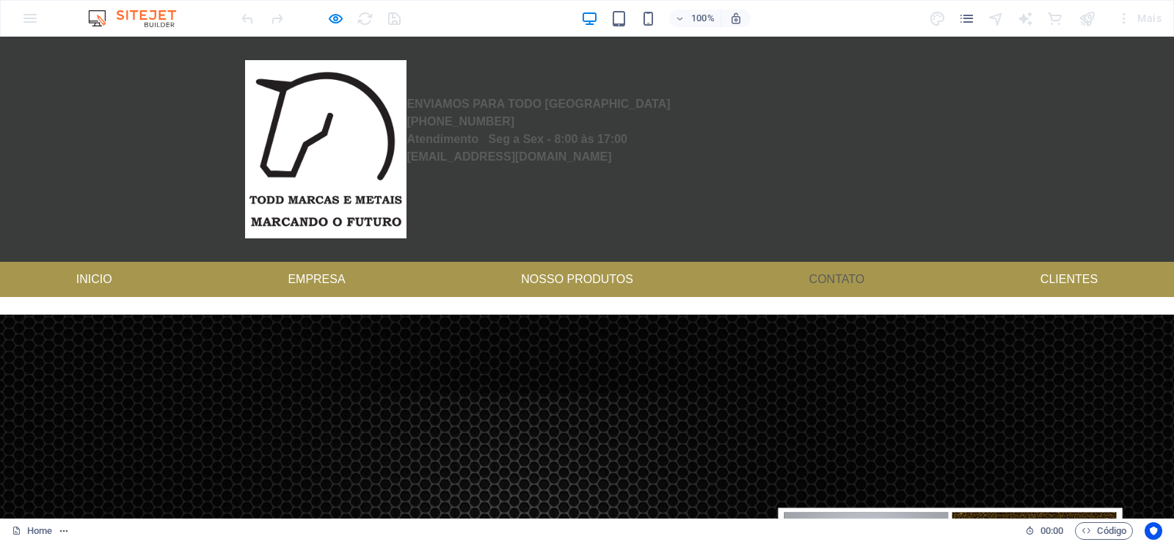
click at [814, 274] on link "Contato" at bounding box center [837, 279] width 79 height 35
click at [842, 280] on link "Contato" at bounding box center [837, 279] width 79 height 35
click at [1057, 276] on link "Clientes" at bounding box center [1069, 279] width 81 height 35
click at [839, 289] on link "Contato" at bounding box center [837, 279] width 79 height 35
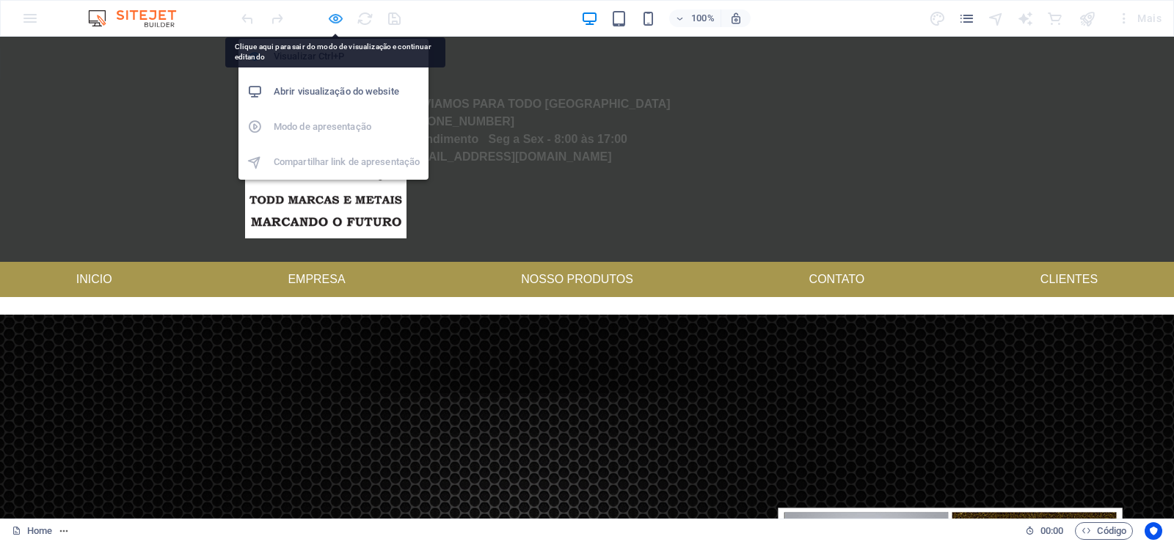
click at [327, 16] on icon "button" at bounding box center [335, 18] width 17 height 17
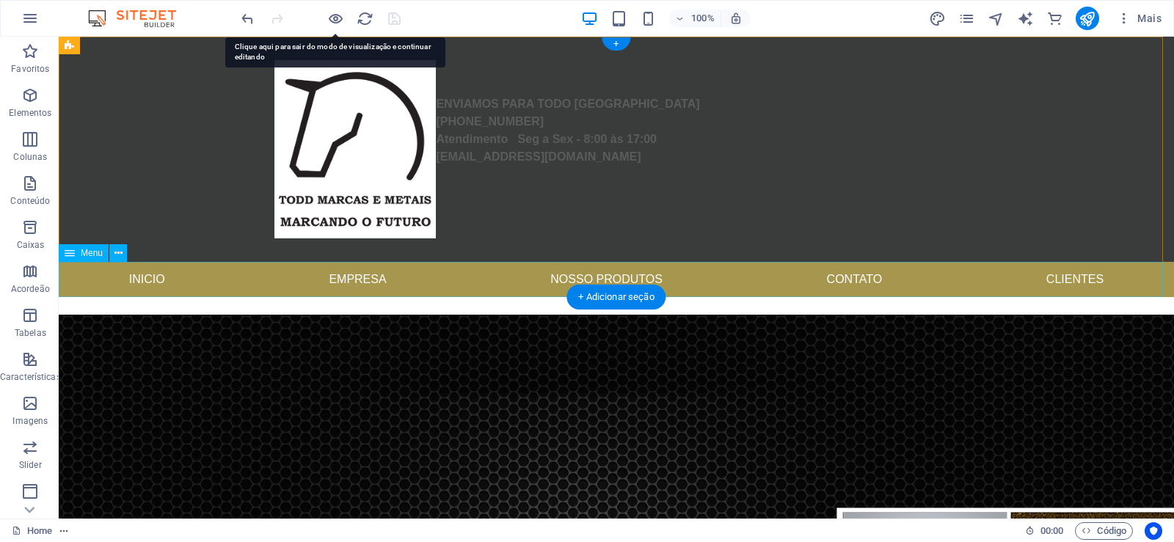
click at [839, 282] on nav "Inicio Empresa Nosso produtos Contato Clientes" at bounding box center [616, 279] width 1115 height 35
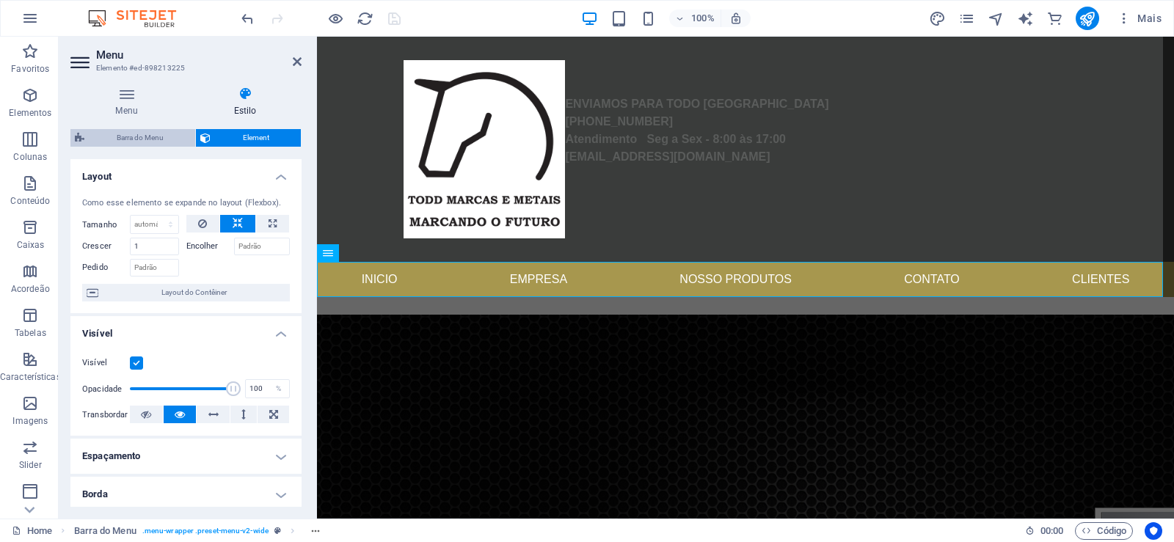
click at [142, 140] on span "Barra do Menu" at bounding box center [140, 138] width 102 height 18
select select "rem"
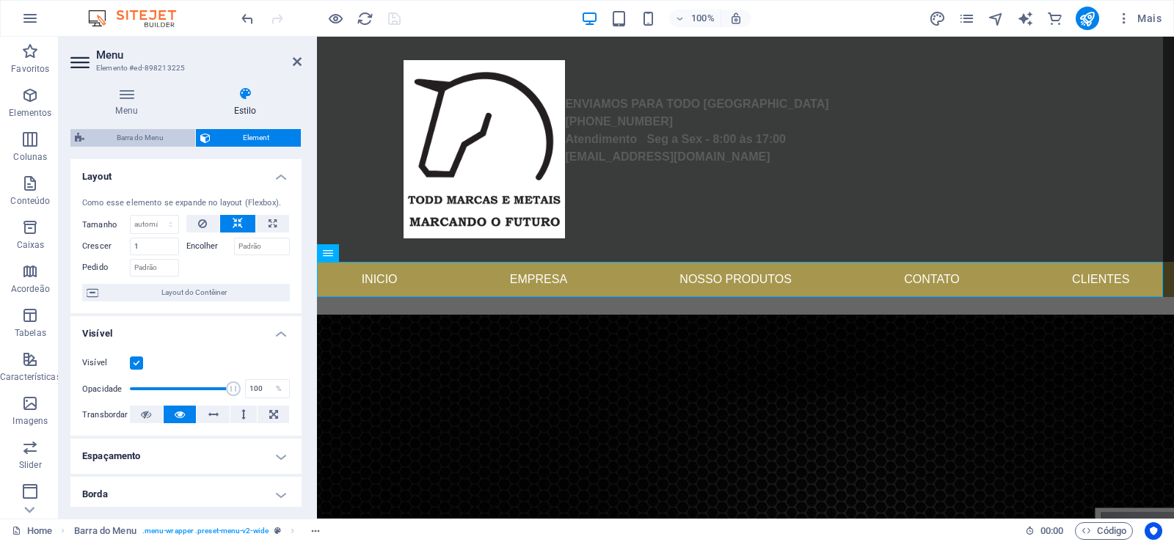
select select "rem"
select select "hover_box_bottom"
select select "px"
select select "rem"
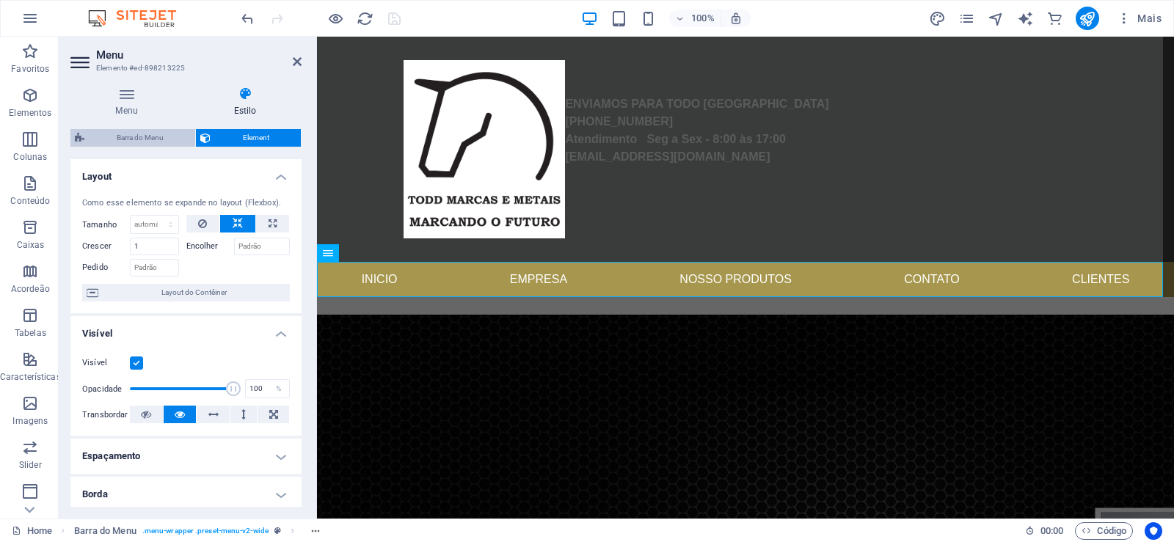
select select "rem"
select select "px"
select select "400"
select select "px"
select select "rem"
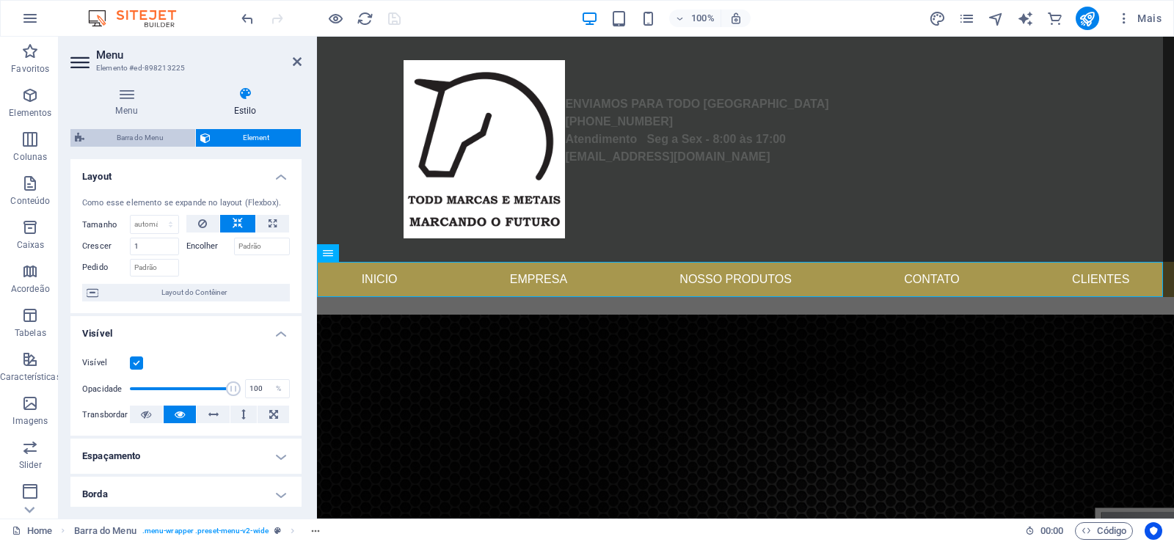
select select "px"
select select "preset-menu-v2-wide"
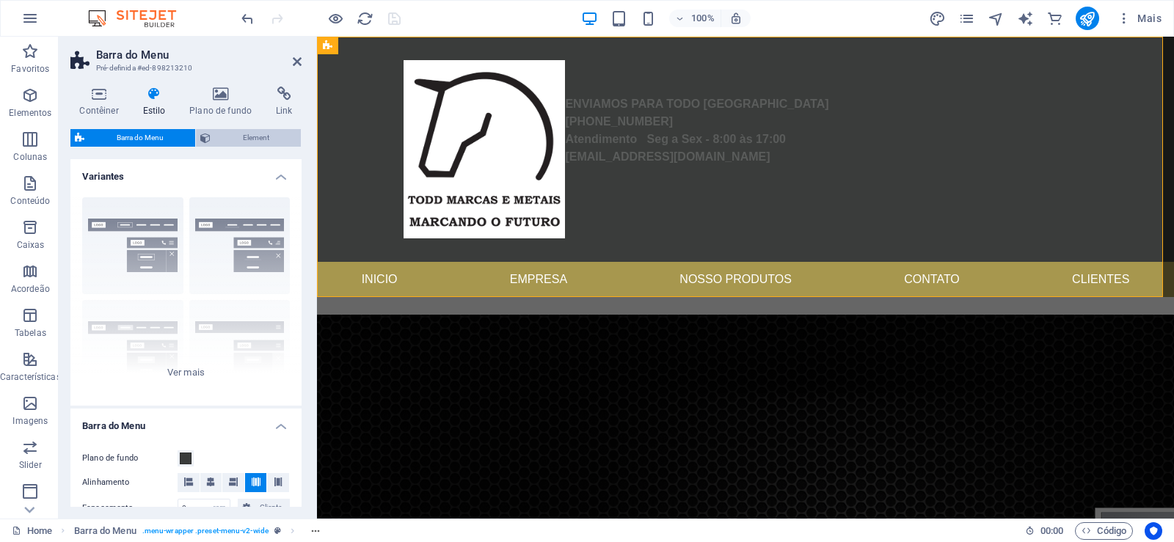
click at [230, 145] on span "Element" at bounding box center [255, 138] width 81 height 18
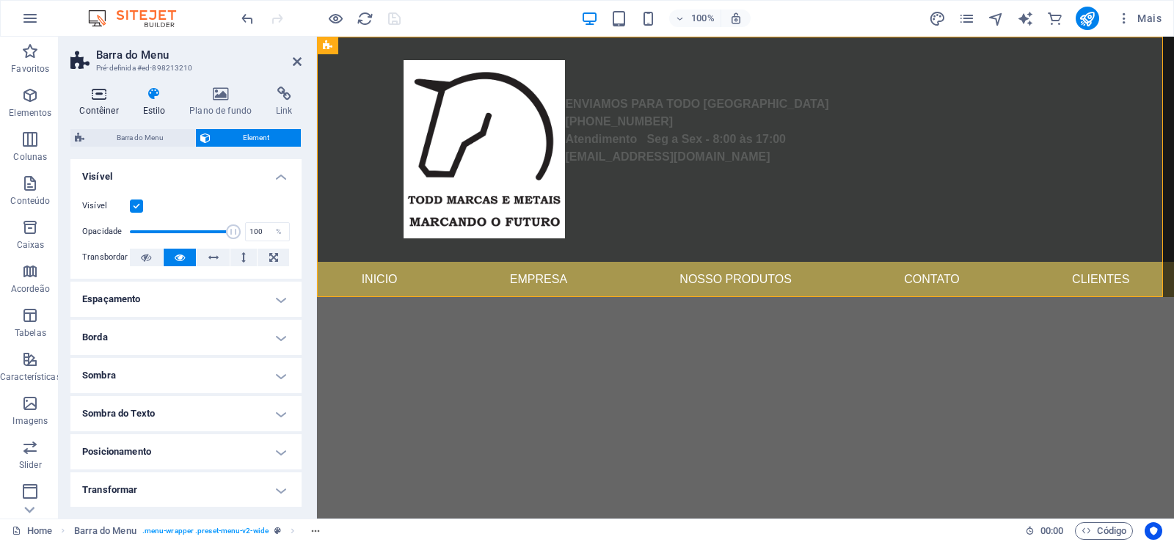
click at [92, 95] on icon at bounding box center [98, 94] width 57 height 15
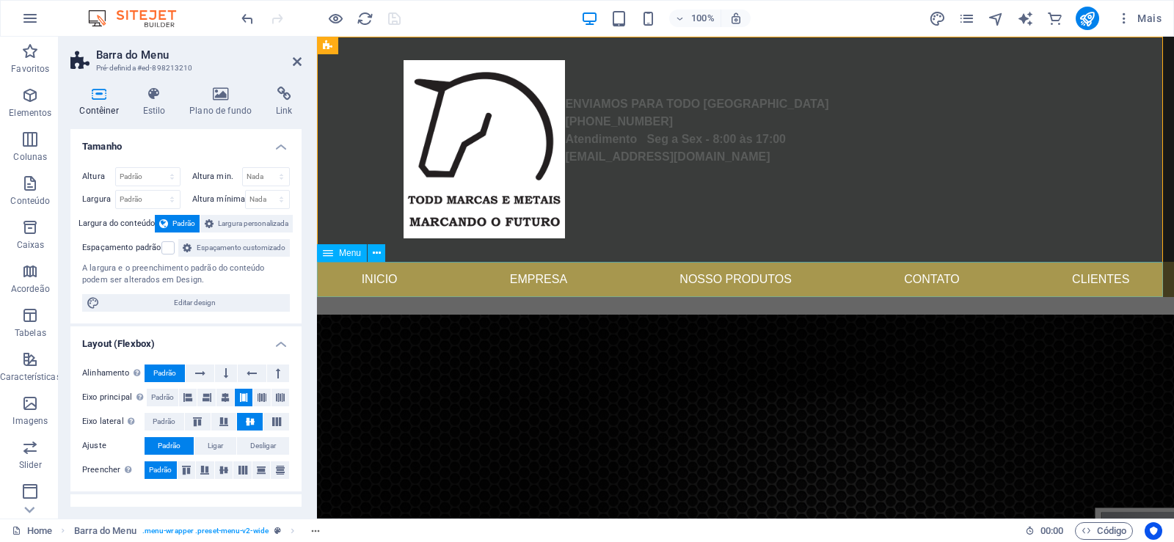
click at [484, 276] on nav "Inicio Empresa Nosso produtos Contato Clientes" at bounding box center [745, 279] width 857 height 35
